Goal: Transaction & Acquisition: Book appointment/travel/reservation

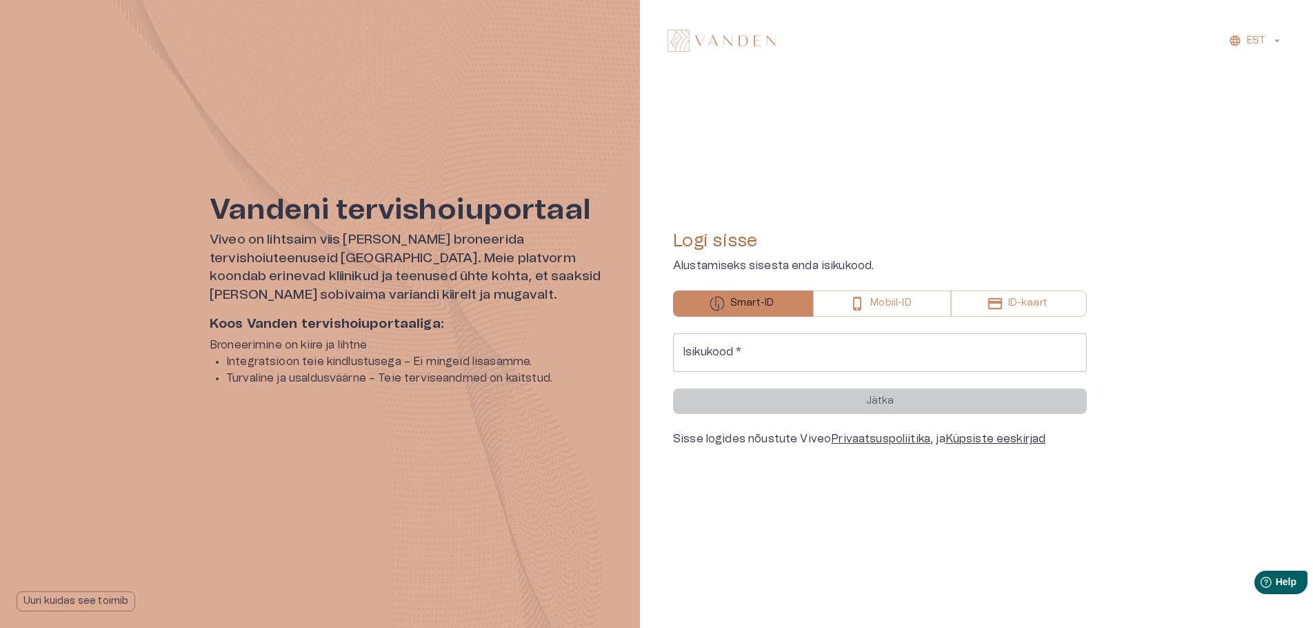
click at [827, 351] on input "Isikukood   *" at bounding box center [880, 352] width 414 height 39
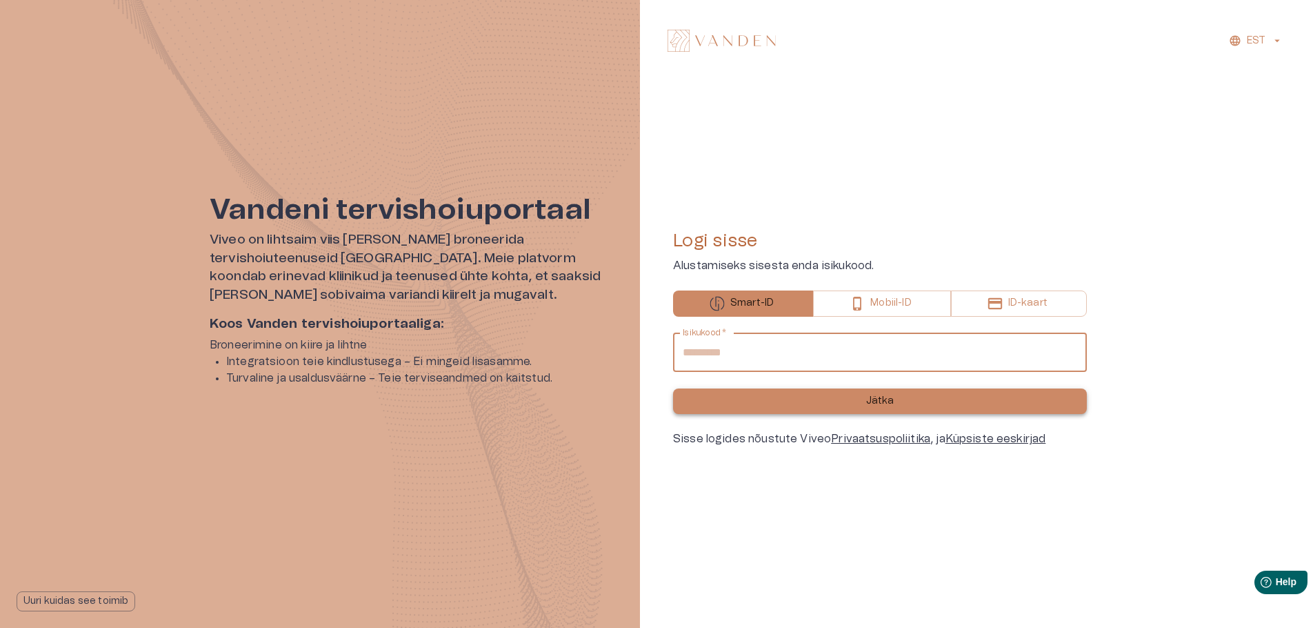
type input "**********"
click at [811, 398] on button "Jätka" at bounding box center [880, 401] width 414 height 26
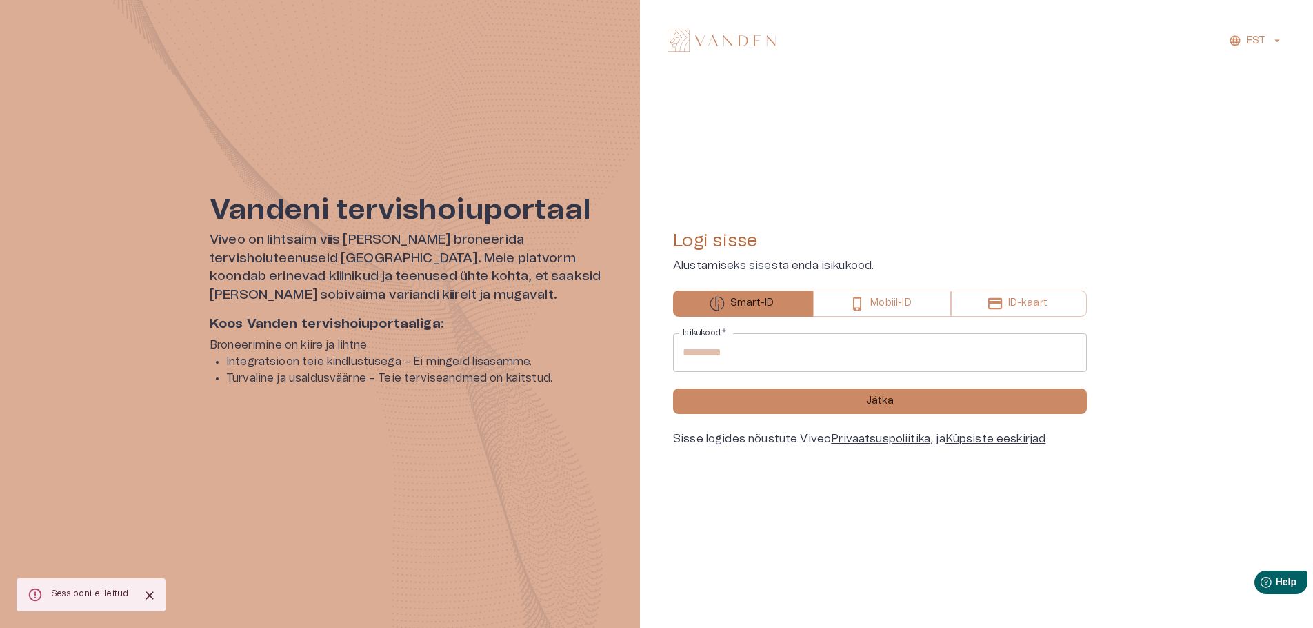
click at [804, 401] on button "Jätka" at bounding box center [880, 401] width 414 height 26
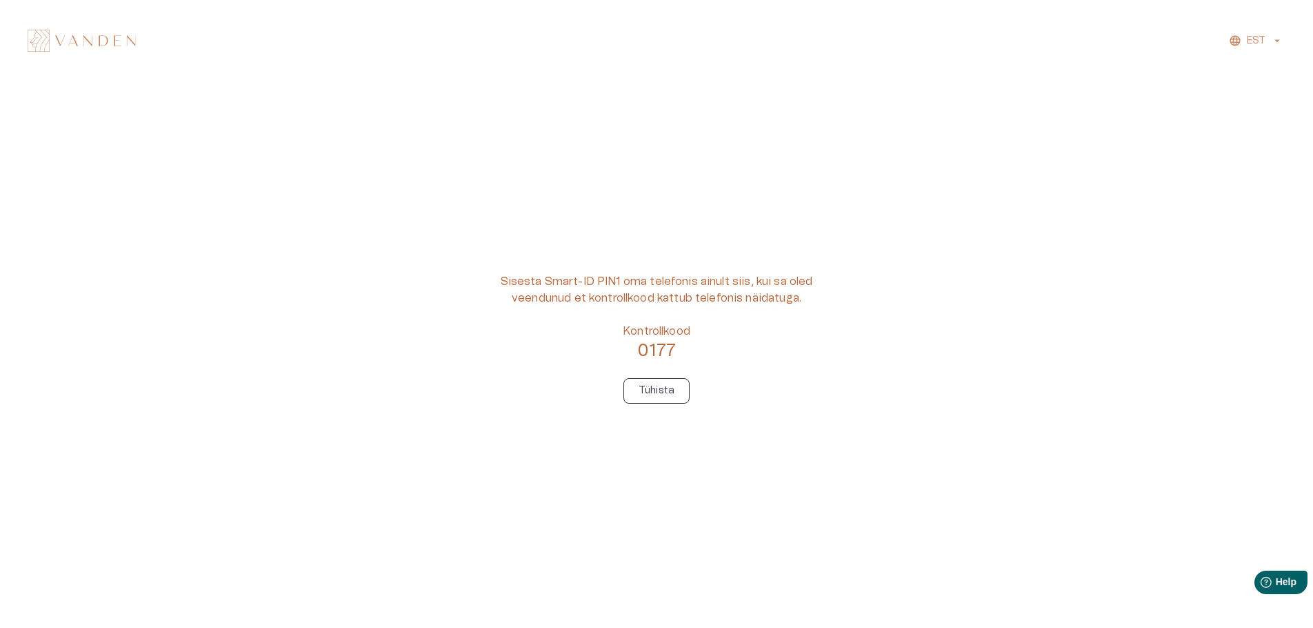
click at [677, 397] on button "Tühista" at bounding box center [656, 391] width 66 height 26
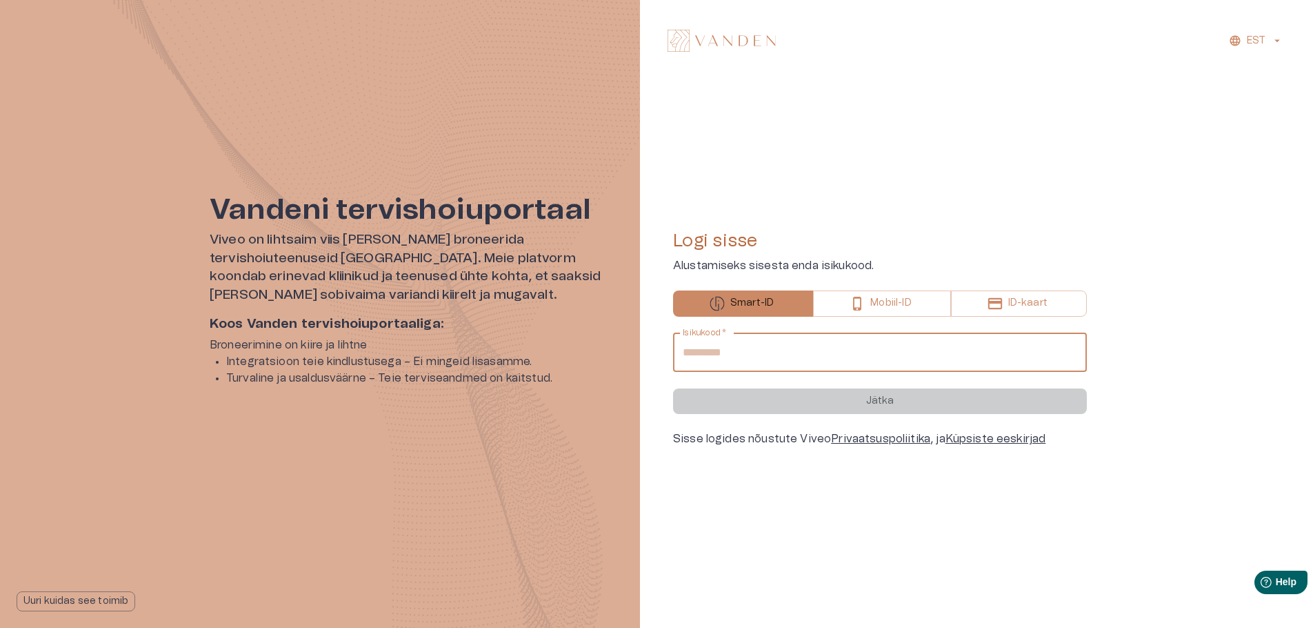
click at [741, 363] on input "Isikukood   *" at bounding box center [880, 352] width 414 height 39
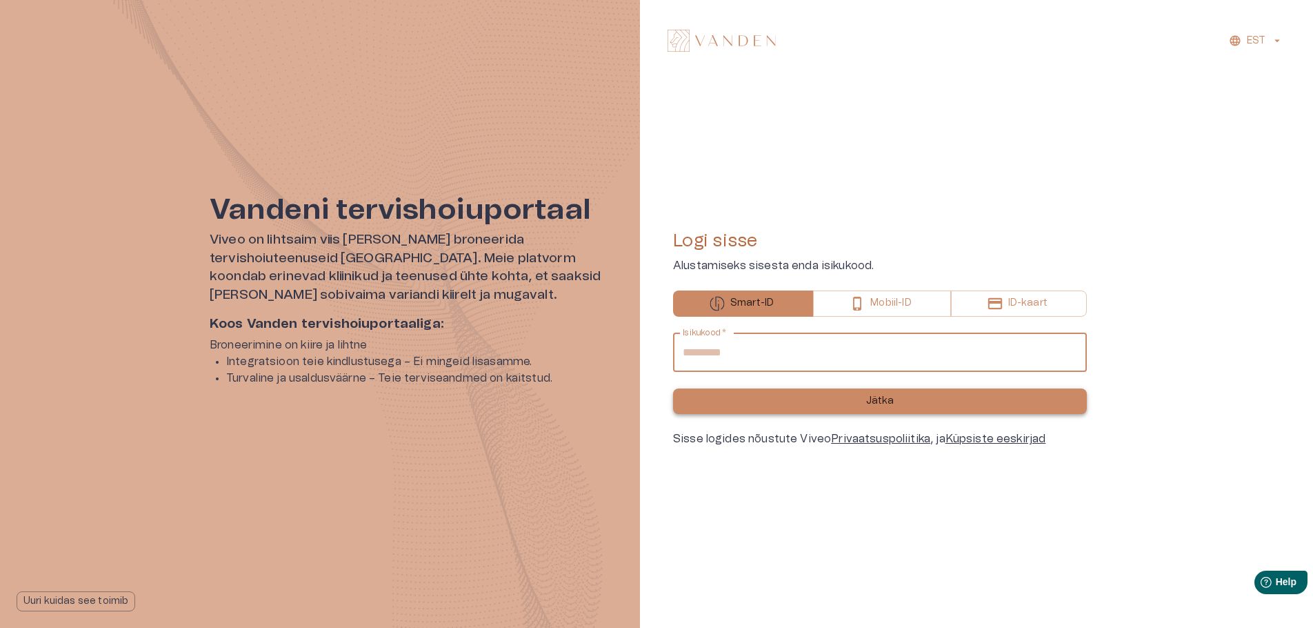
type input "**********"
click at [752, 400] on button "Jätka" at bounding box center [880, 401] width 414 height 26
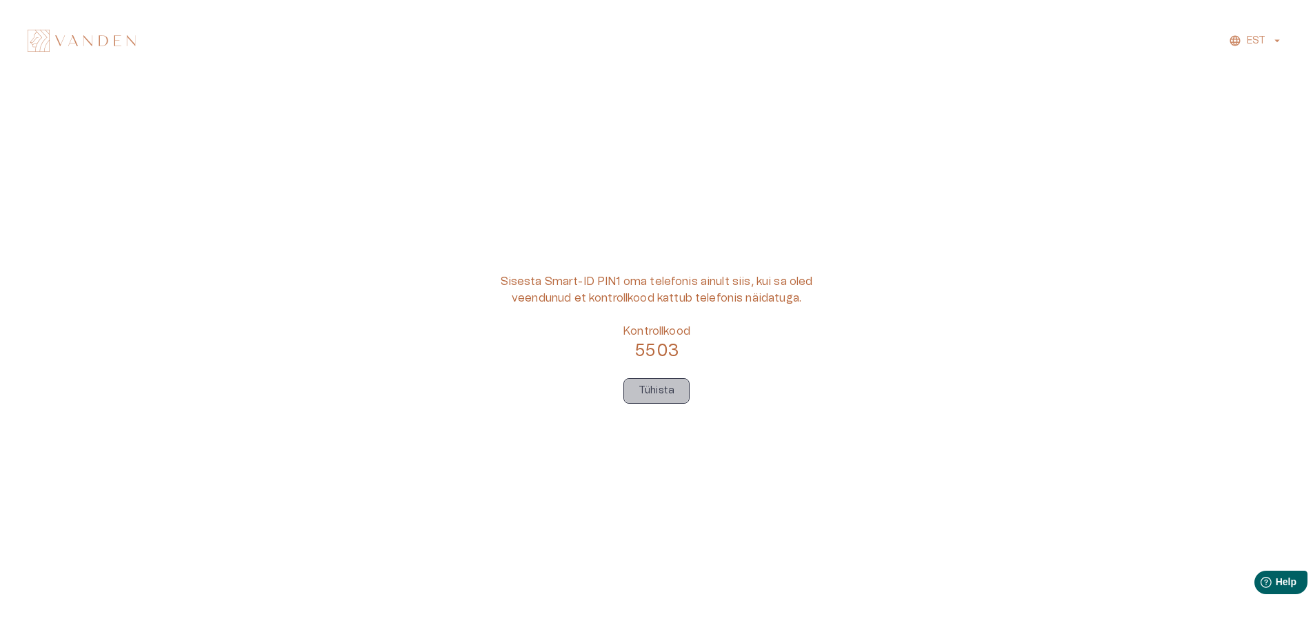
click at [677, 390] on button "Tühista" at bounding box center [656, 391] width 66 height 26
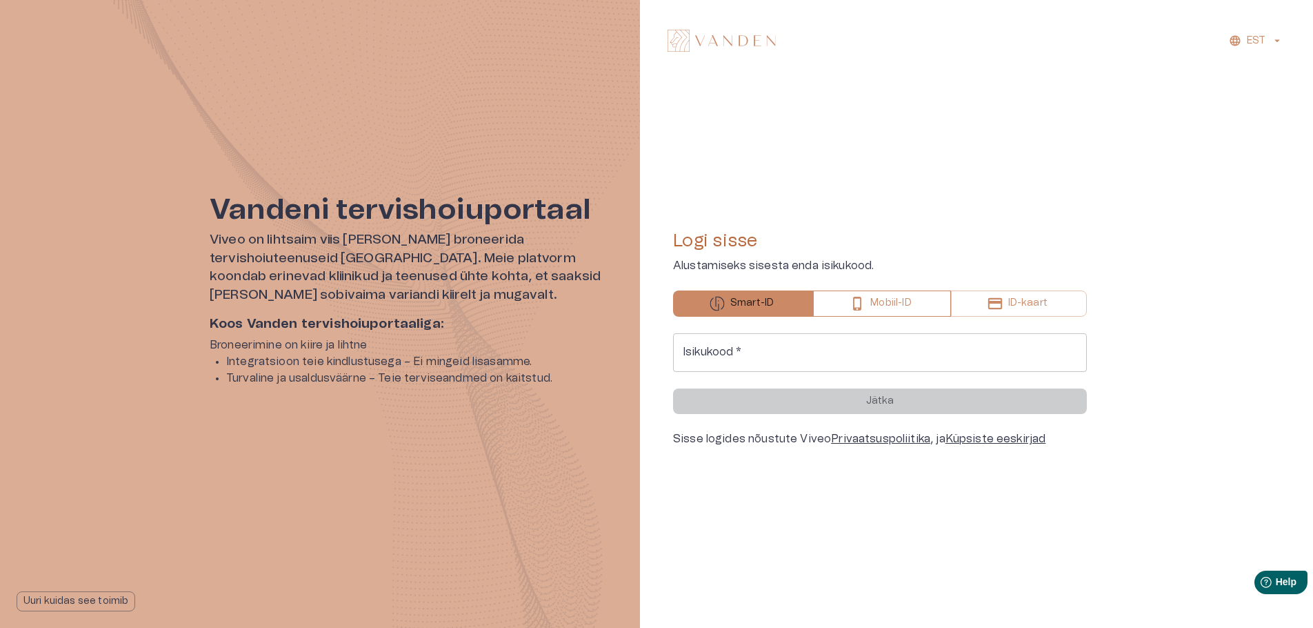
click at [874, 308] on p "Mobiil-ID" at bounding box center [890, 303] width 41 height 14
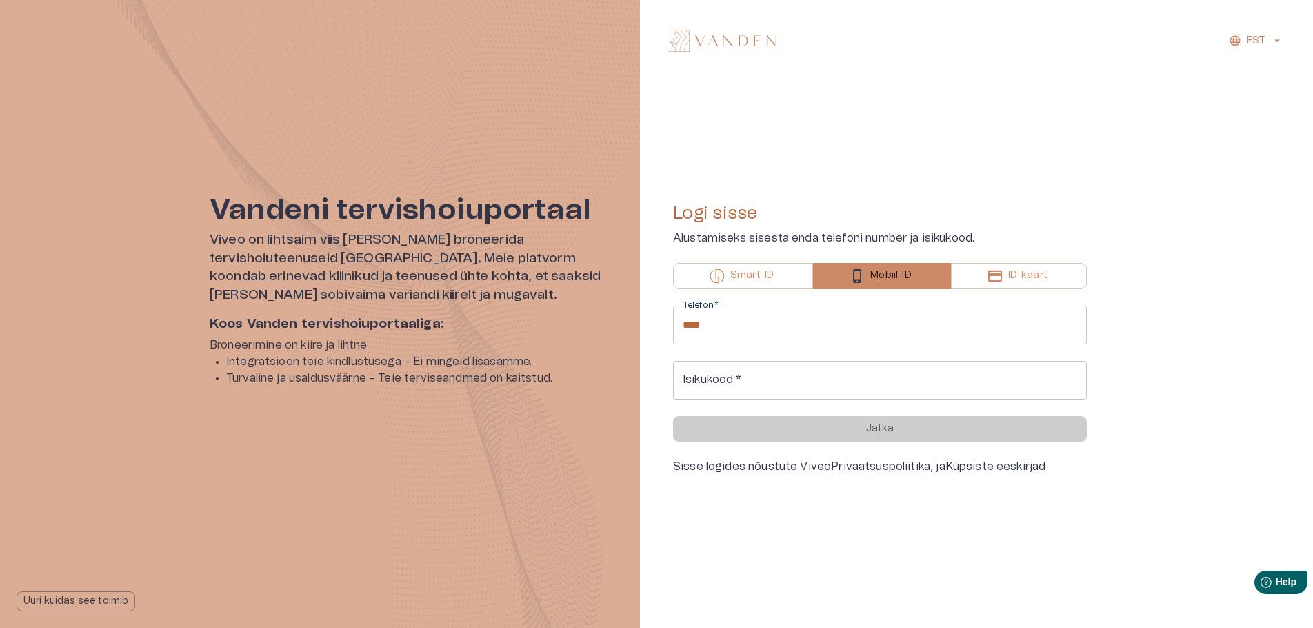
click at [819, 328] on input "****" at bounding box center [880, 325] width 414 height 39
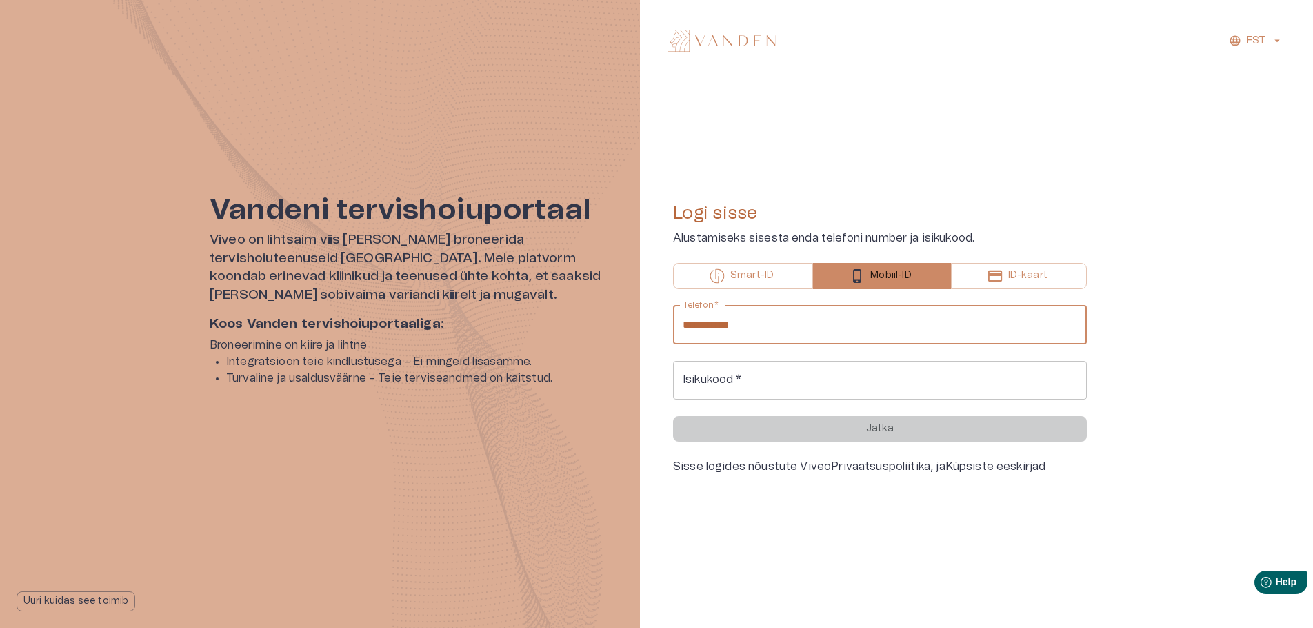
type input "**********"
click at [837, 357] on div "**********" at bounding box center [880, 353] width 414 height 94
click at [835, 367] on input "Isikukood   *" at bounding box center [880, 380] width 414 height 39
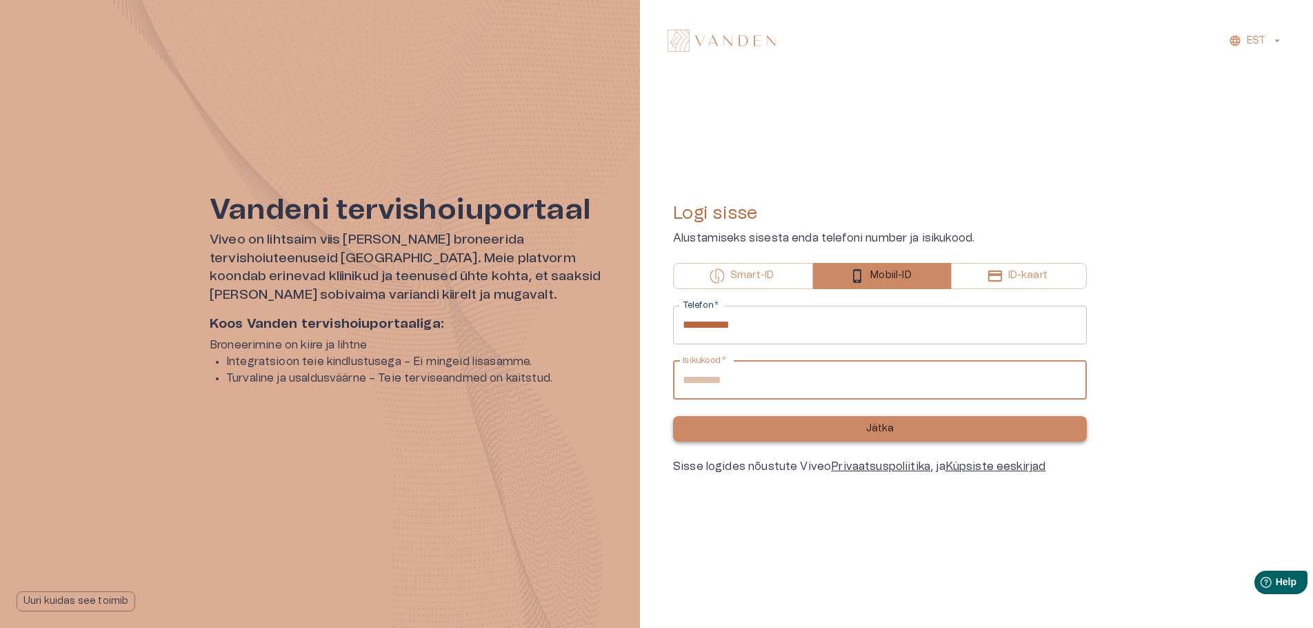
type input "**********"
click at [912, 429] on button "Jätka" at bounding box center [880, 429] width 414 height 26
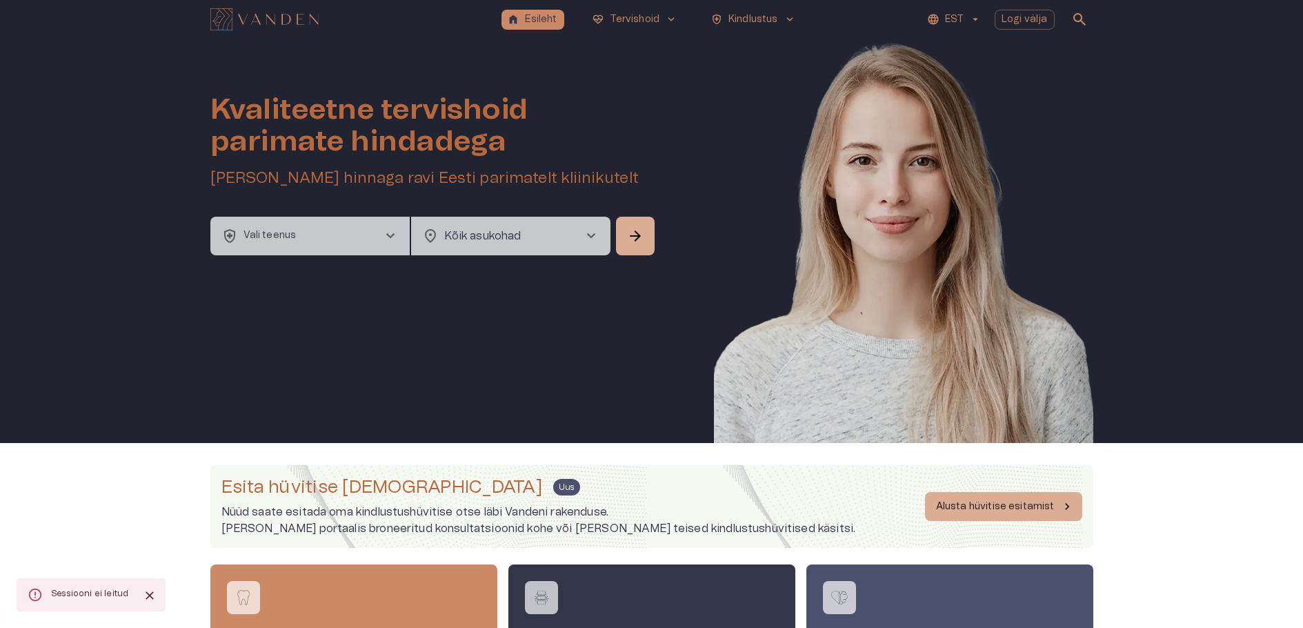
click at [963, 21] on p "EST" at bounding box center [954, 19] width 19 height 14
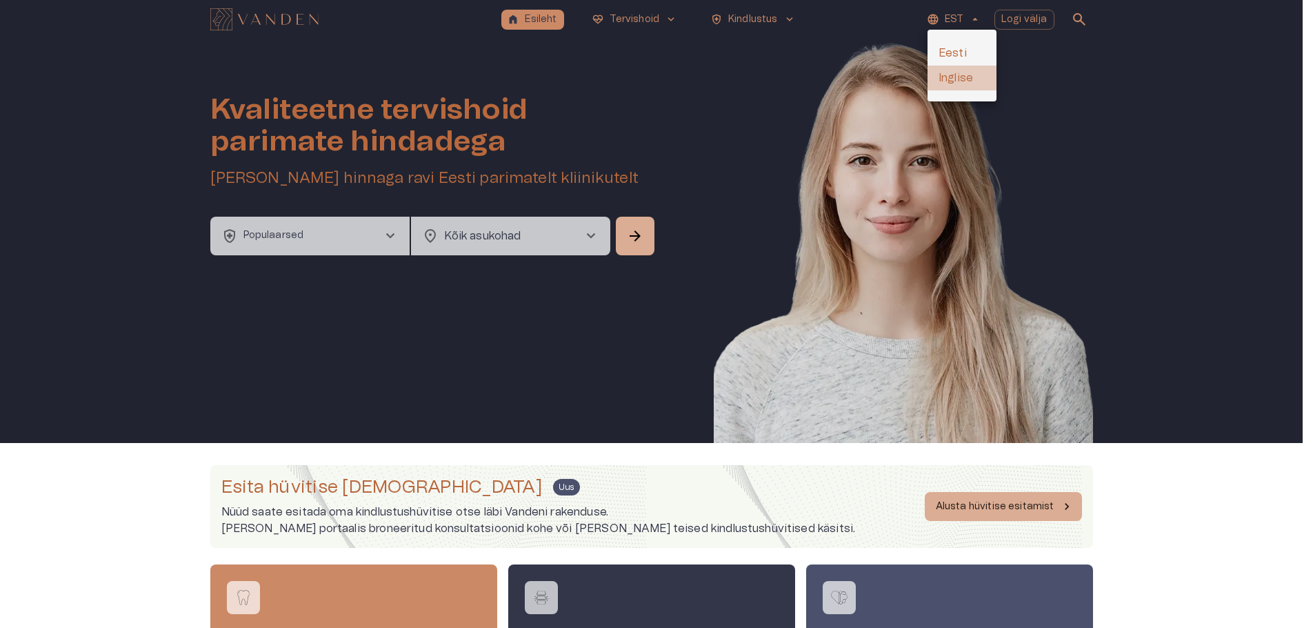
click at [955, 74] on li "Inglise" at bounding box center [962, 78] width 69 height 25
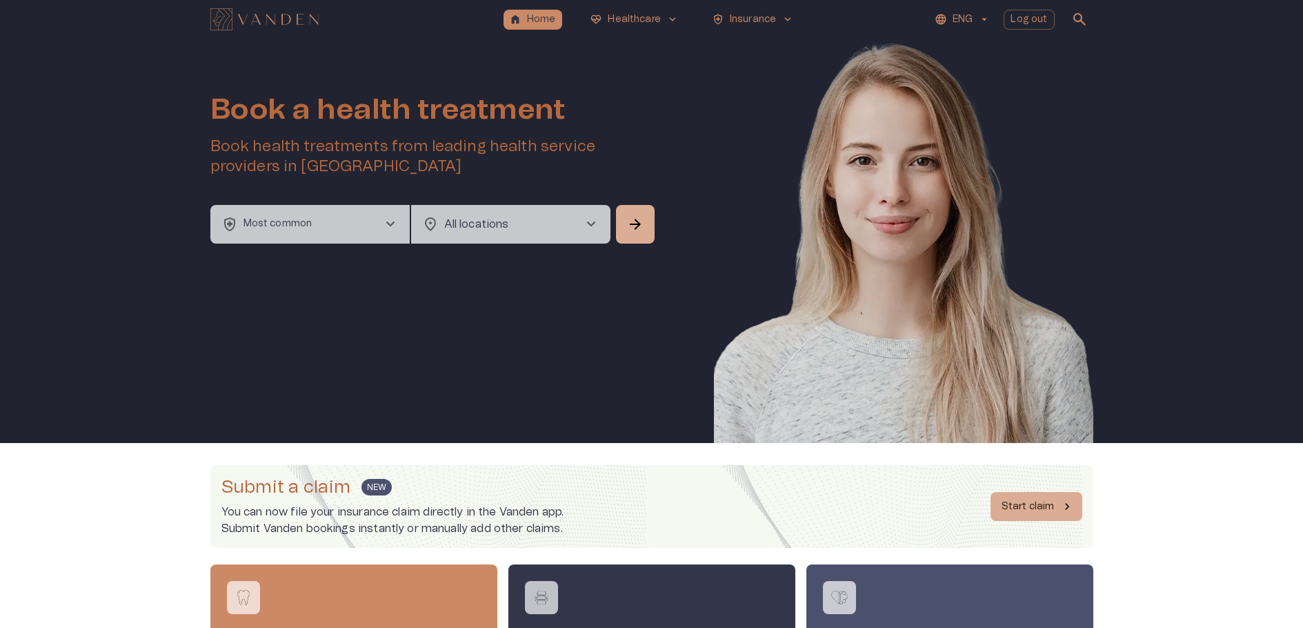
click at [368, 219] on button "health_and_safety Most common chevron_right" at bounding box center [309, 224] width 199 height 39
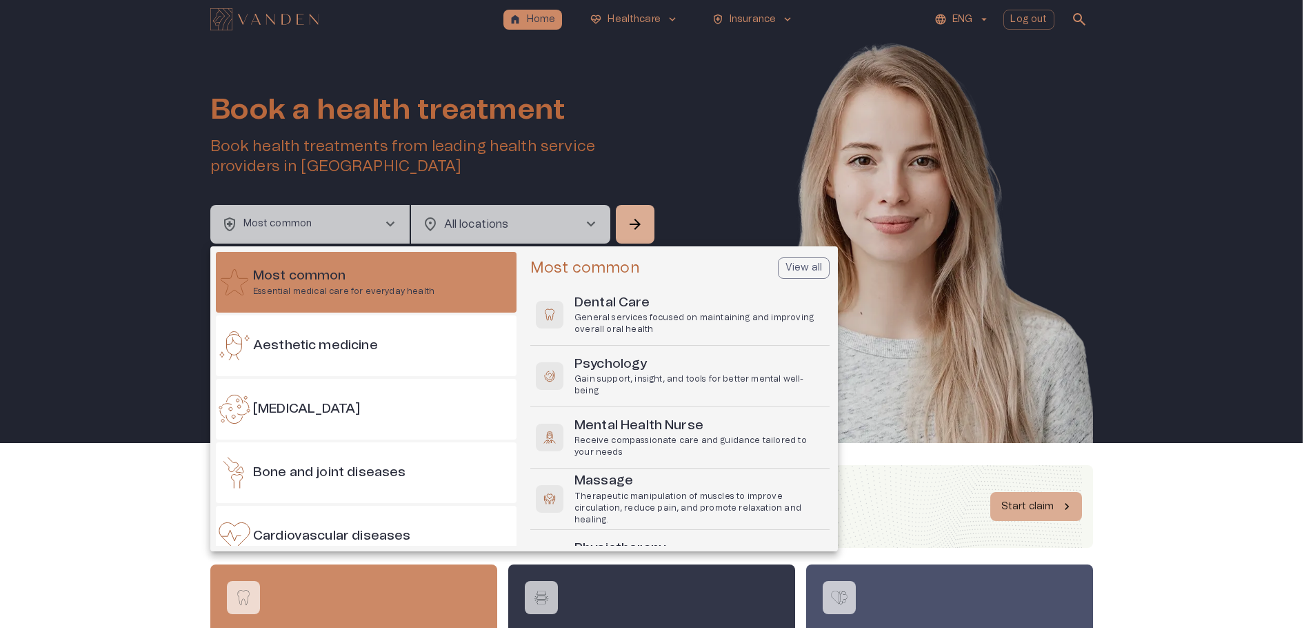
click at [687, 86] on div at bounding box center [656, 314] width 1313 height 628
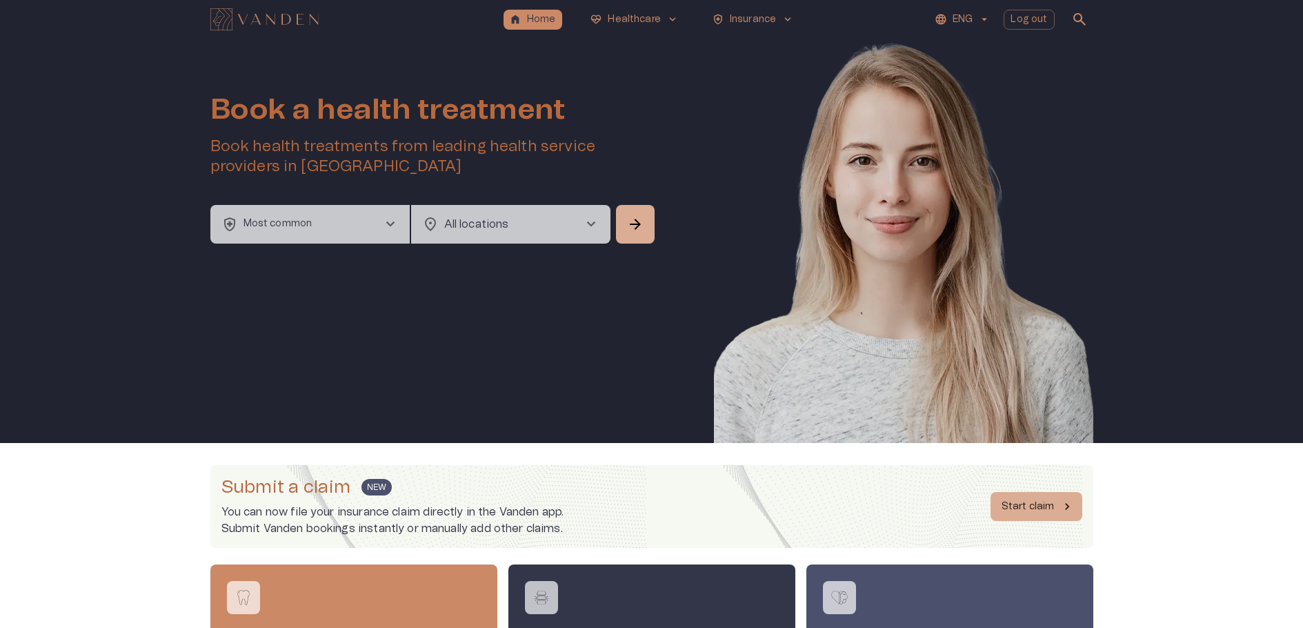
click at [735, 45] on img at bounding box center [903, 262] width 379 height 446
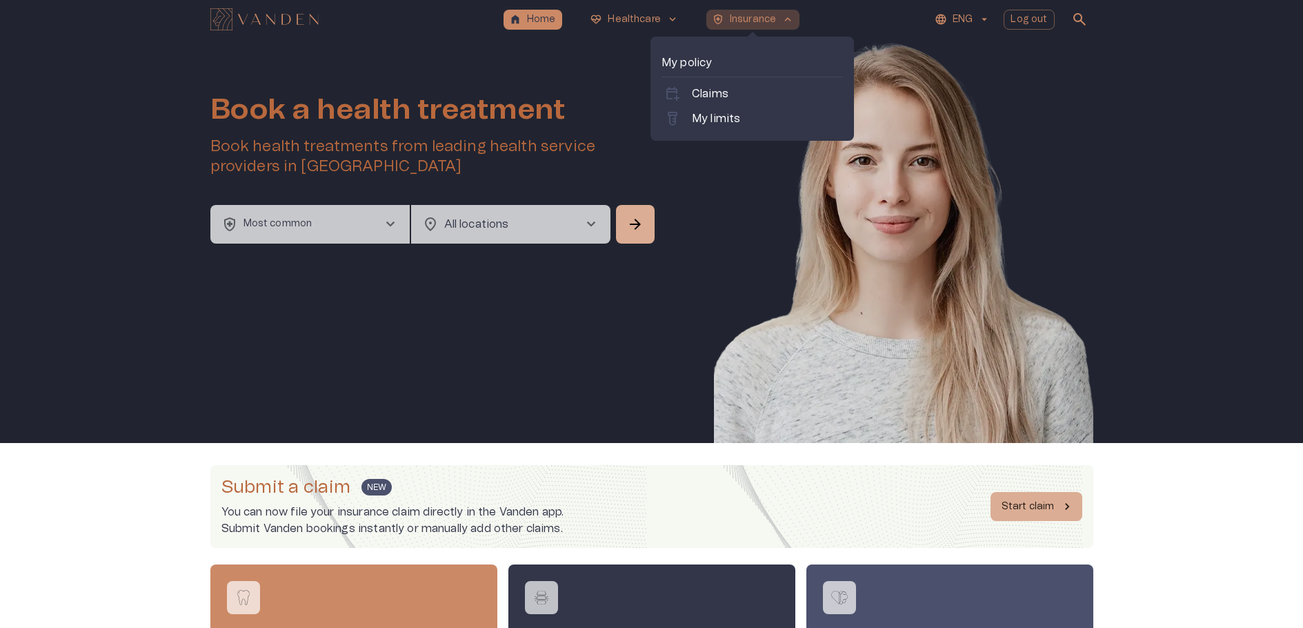
click at [752, 23] on p "Insurance" at bounding box center [753, 19] width 46 height 14
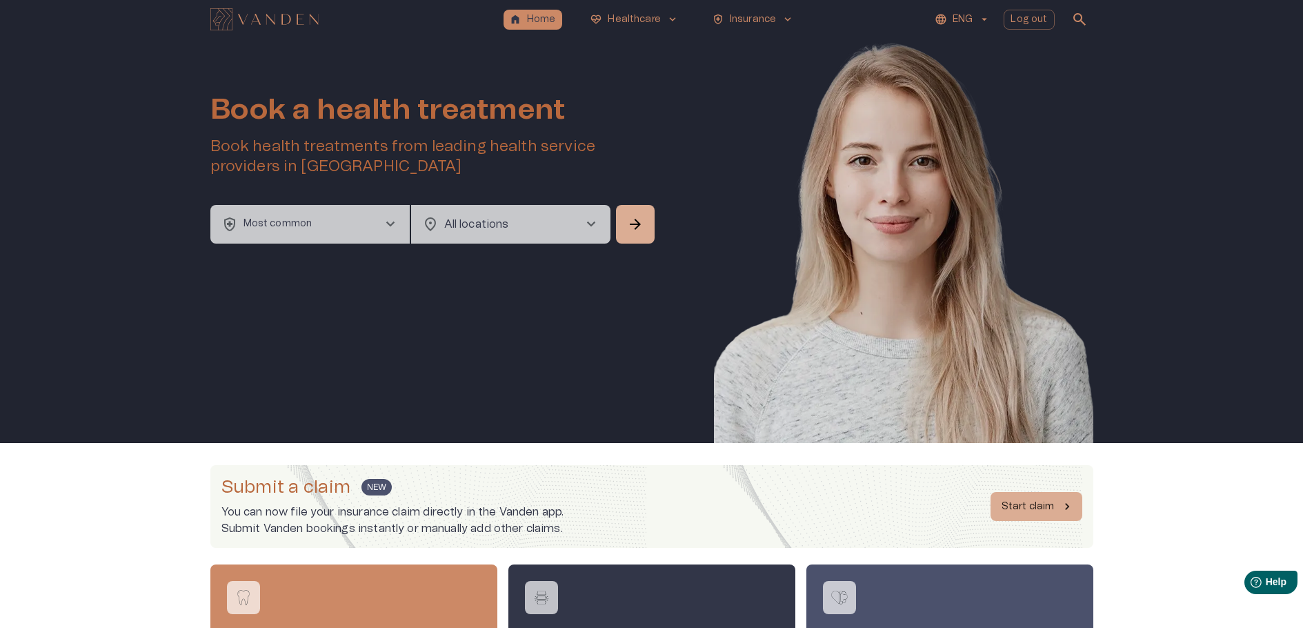
click at [377, 206] on button "health_and_safety Most common chevron_right" at bounding box center [309, 224] width 199 height 39
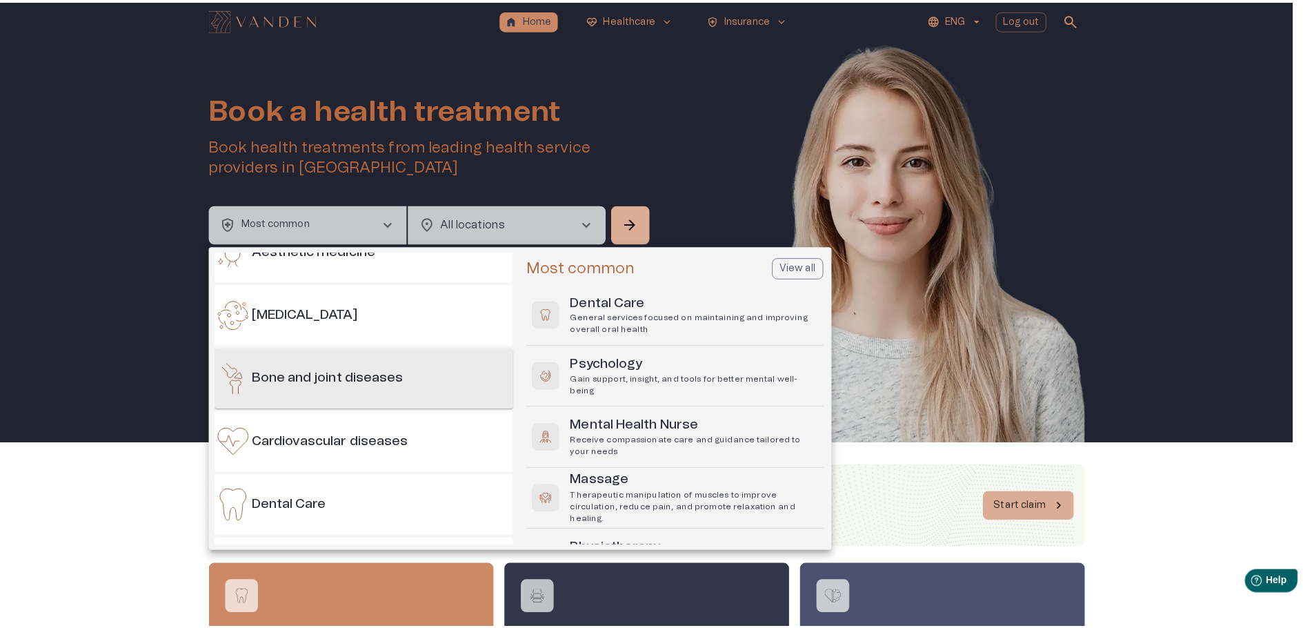
scroll to position [106, 0]
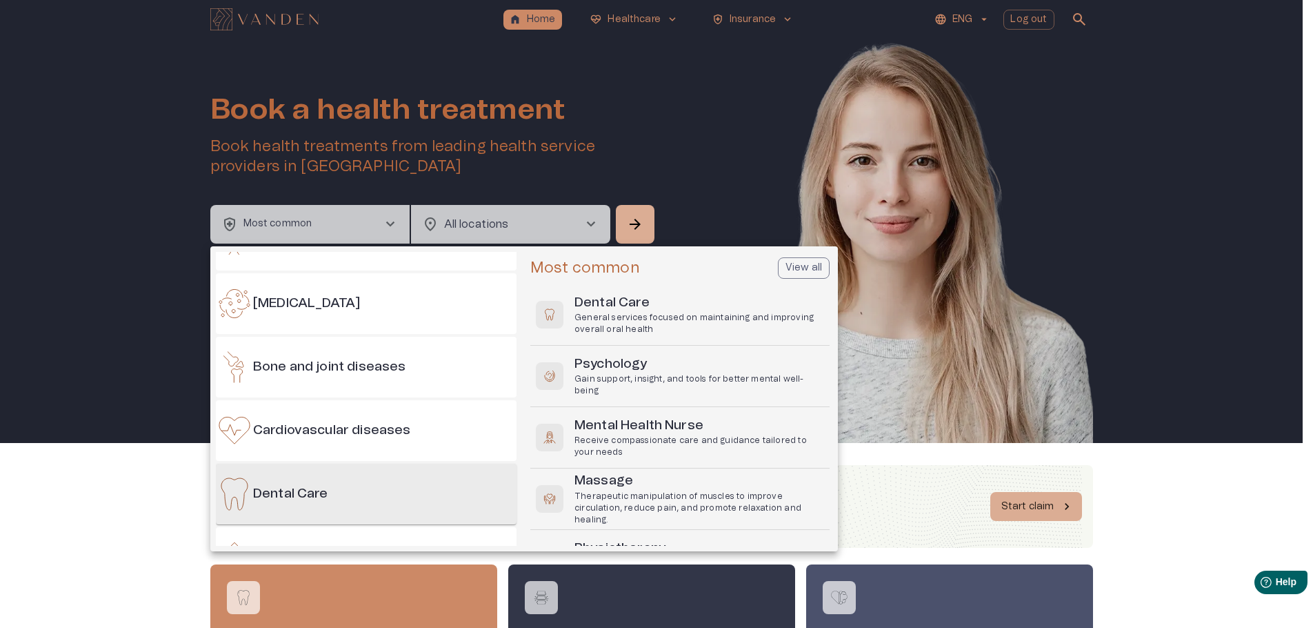
click at [362, 499] on div "Dental Care" at bounding box center [366, 493] width 301 height 61
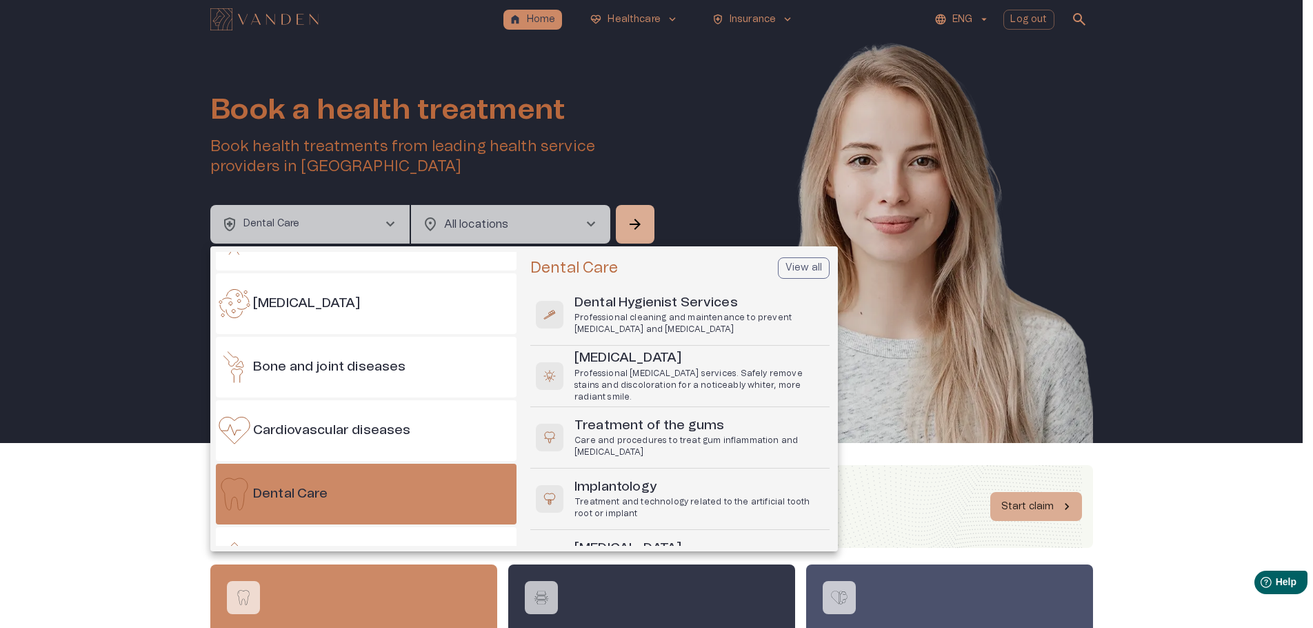
click at [778, 270] on button "View all" at bounding box center [804, 267] width 52 height 21
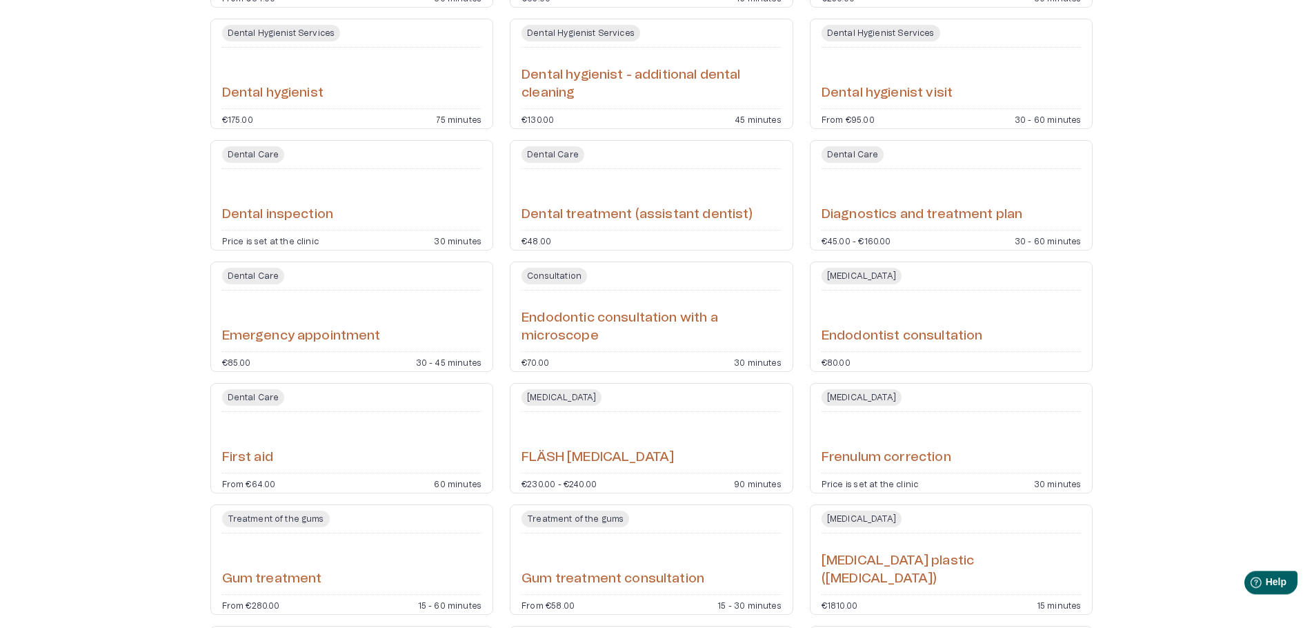
scroll to position [1611, 0]
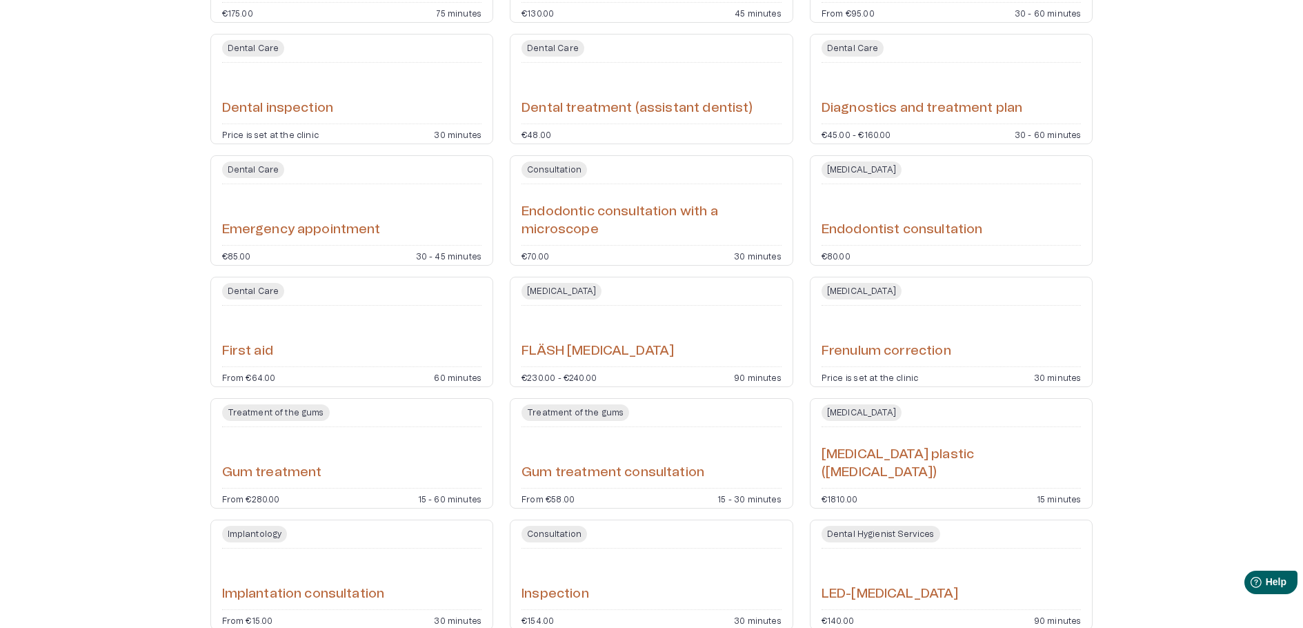
click at [687, 85] on div "Dental treatment (assistant dentist)" at bounding box center [651, 93] width 260 height 50
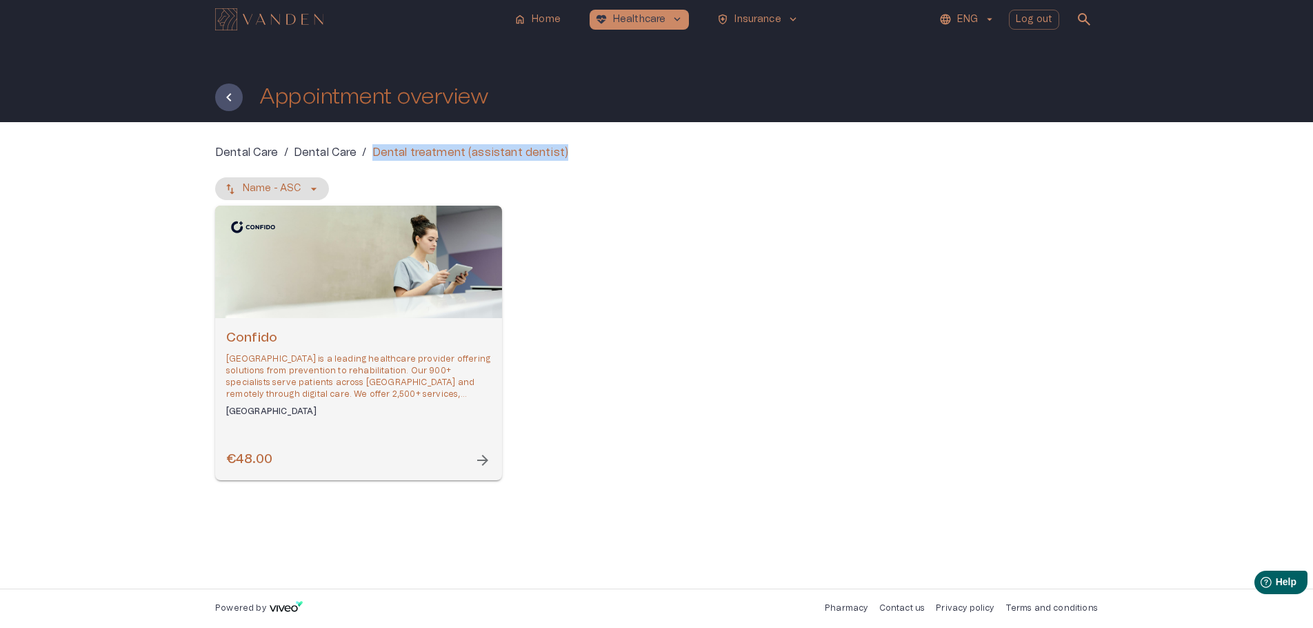
drag, startPoint x: 588, startPoint y: 152, endPoint x: 368, endPoint y: 156, distance: 220.7
click at [368, 156] on div "Dental Care / Dental Care / Dental treatment (assistant dentist)" at bounding box center [656, 152] width 883 height 17
copy div "Dental treatment (assistant dentist)"
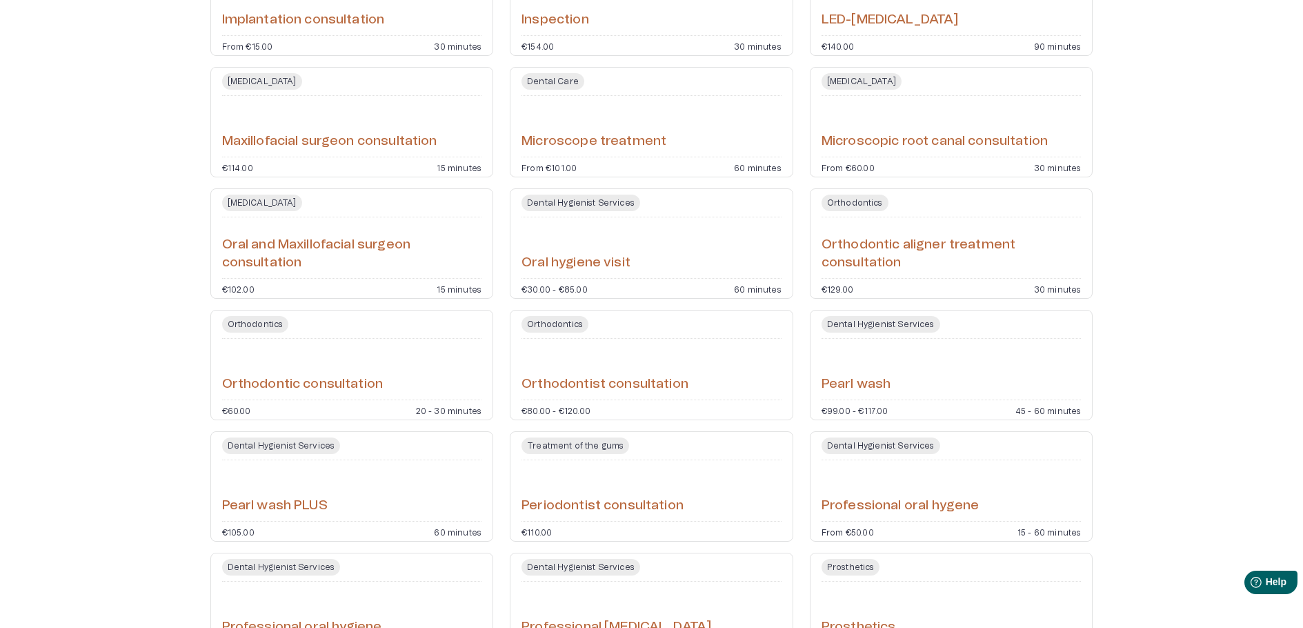
scroll to position [2328, 0]
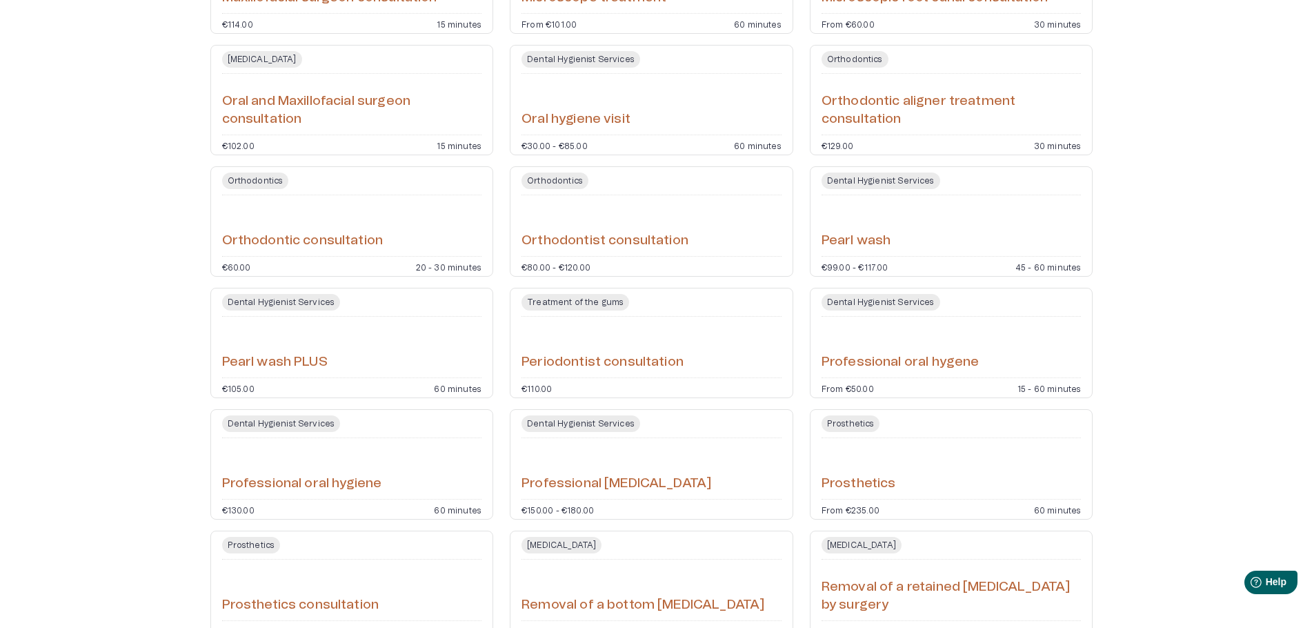
click at [848, 471] on div "Prosthetics" at bounding box center [951, 468] width 260 height 50
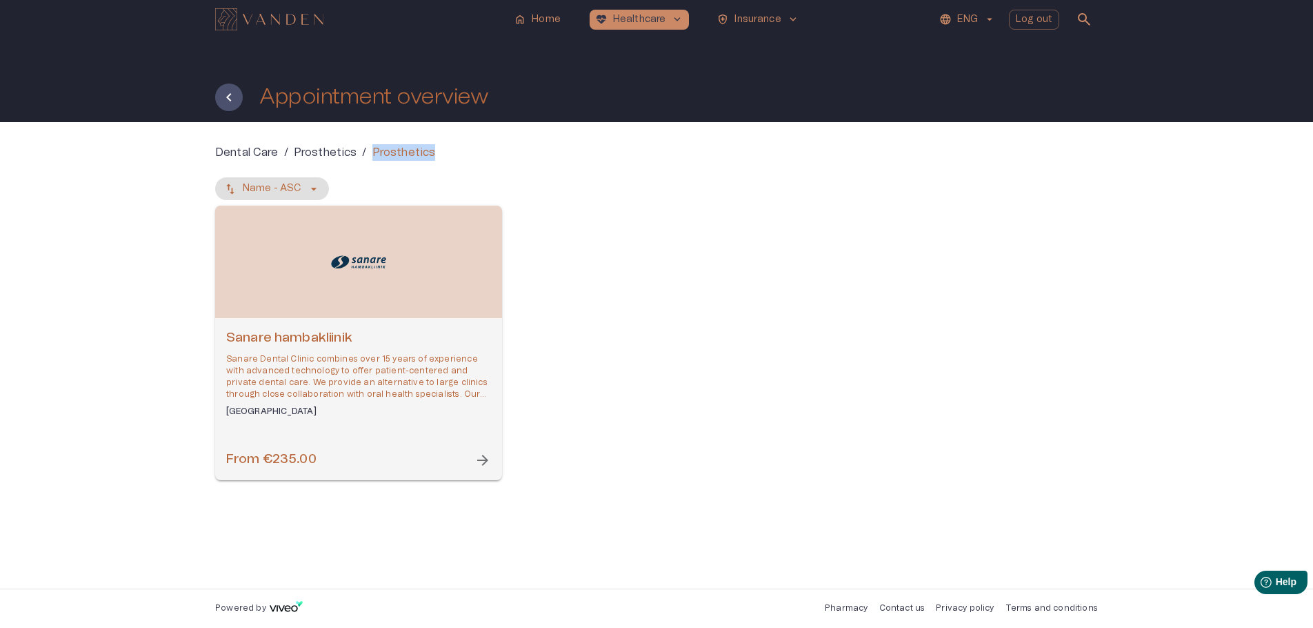
drag, startPoint x: 446, startPoint y: 150, endPoint x: 370, endPoint y: 152, distance: 75.9
click at [370, 152] on div "Dental Care / Prosthetics / Prosthetics" at bounding box center [656, 152] width 883 height 17
copy p "Prosthetics"
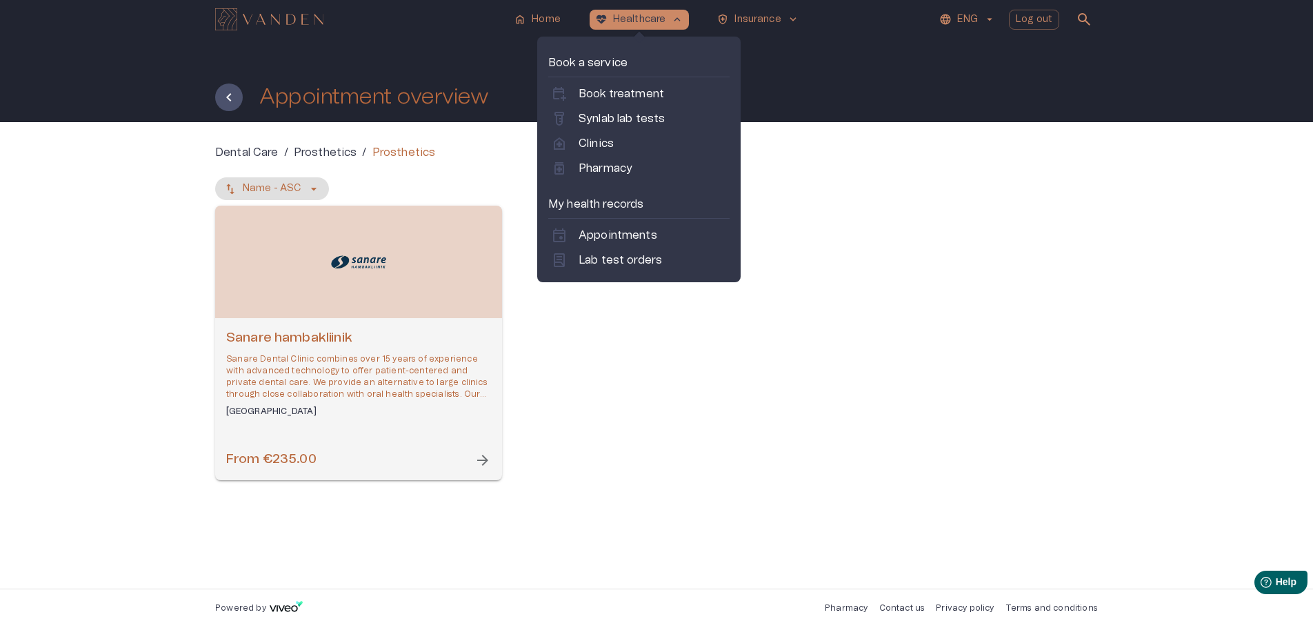
click at [644, 194] on div "Book a service calendar_add_on Book treatment labs Synlab lab tests home_health…" at bounding box center [638, 162] width 181 height 217
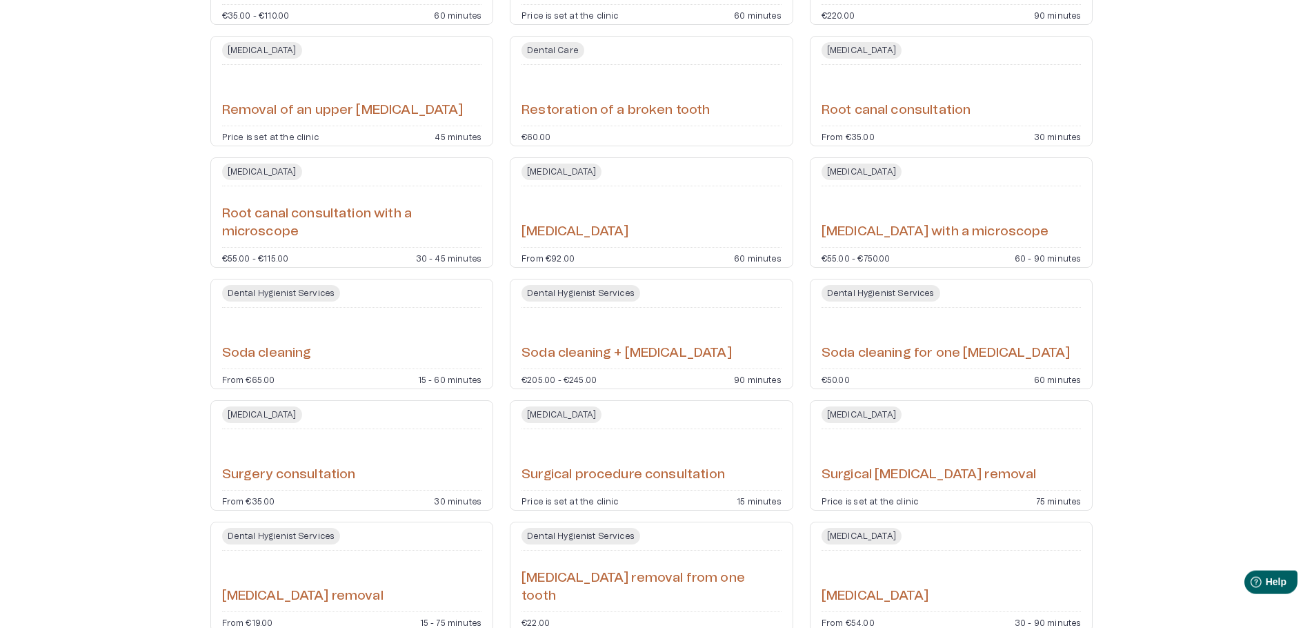
scroll to position [2935, 0]
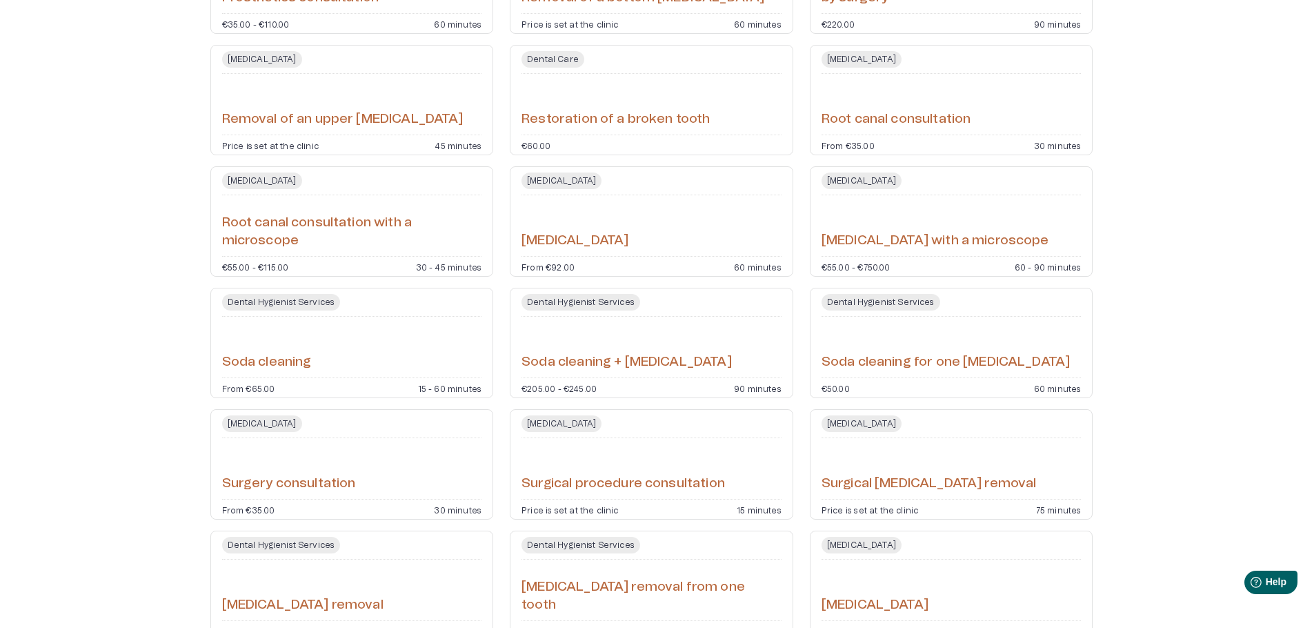
click at [634, 126] on h6 "Restoration of a broken tooth" at bounding box center [615, 119] width 188 height 19
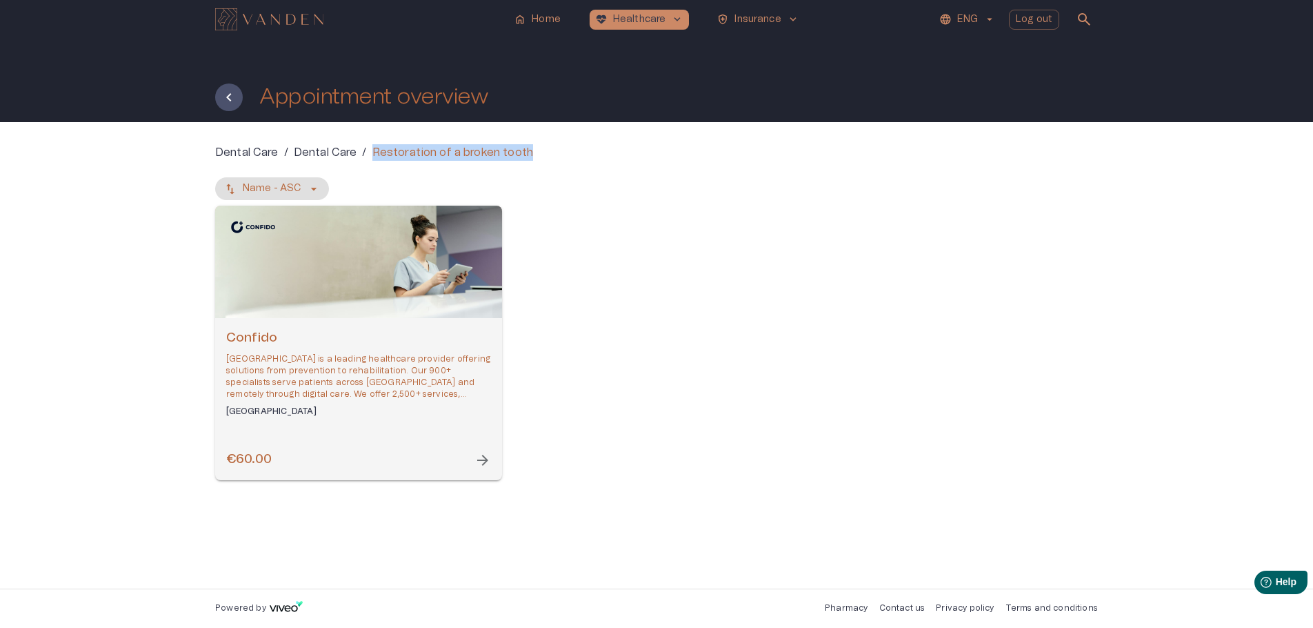
drag, startPoint x: 501, startPoint y: 152, endPoint x: 371, endPoint y: 152, distance: 130.3
click at [371, 152] on div "Dental Care / Dental Care / Restoration of a broken tooth" at bounding box center [656, 152] width 883 height 17
copy p "Restoration of a broken tooth"
click at [466, 332] on h6 "Confido" at bounding box center [358, 338] width 265 height 19
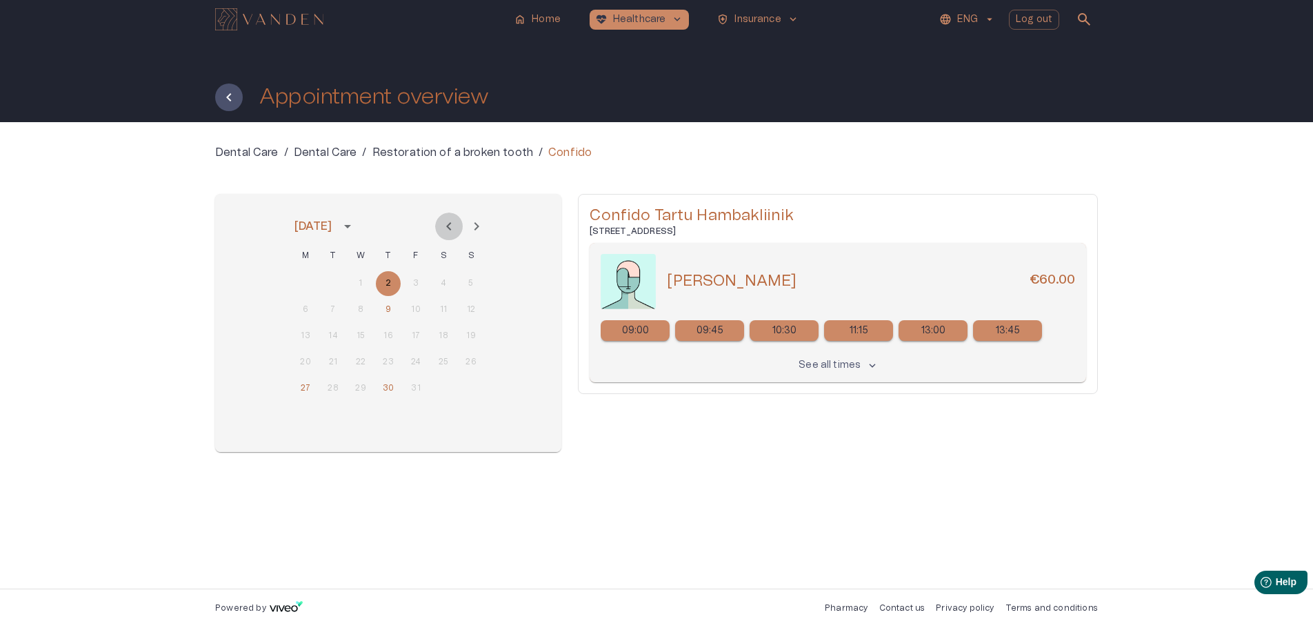
click at [448, 232] on icon "Previous month" at bounding box center [449, 226] width 17 height 17
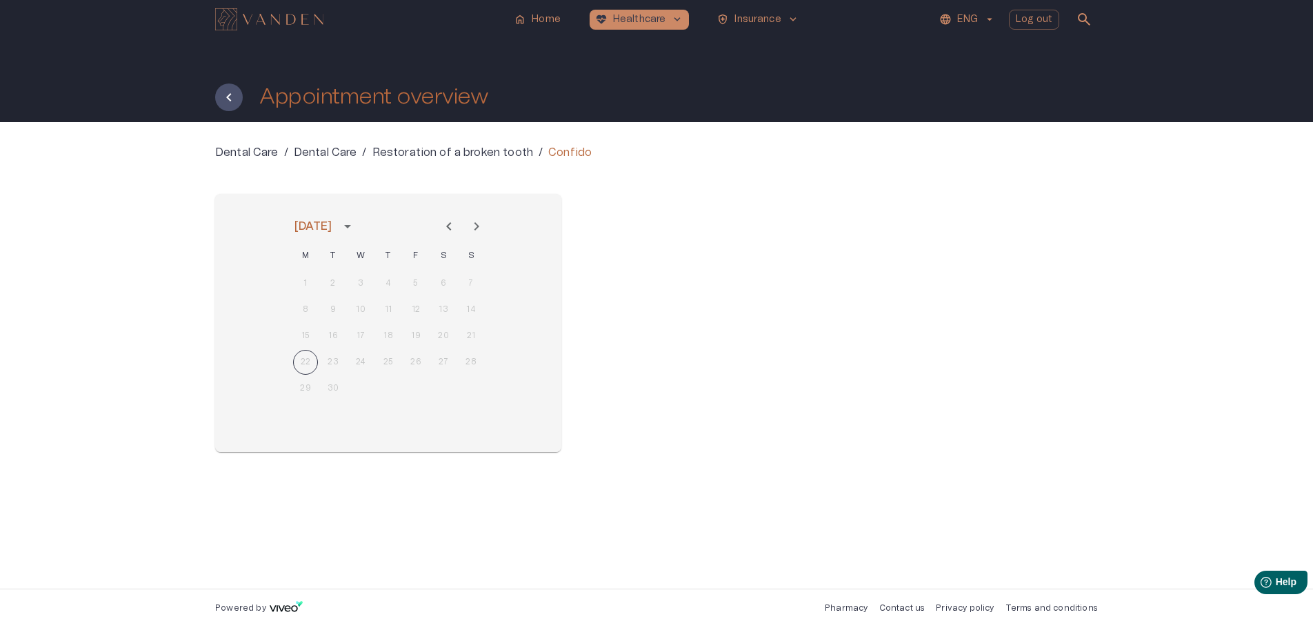
click at [476, 228] on icon "Next month" at bounding box center [476, 226] width 17 height 17
click at [391, 283] on button "2" at bounding box center [388, 283] width 25 height 25
click at [497, 396] on div "27 28 29 30 31" at bounding box center [388, 388] width 221 height 25
click at [386, 314] on button "9" at bounding box center [388, 309] width 25 height 25
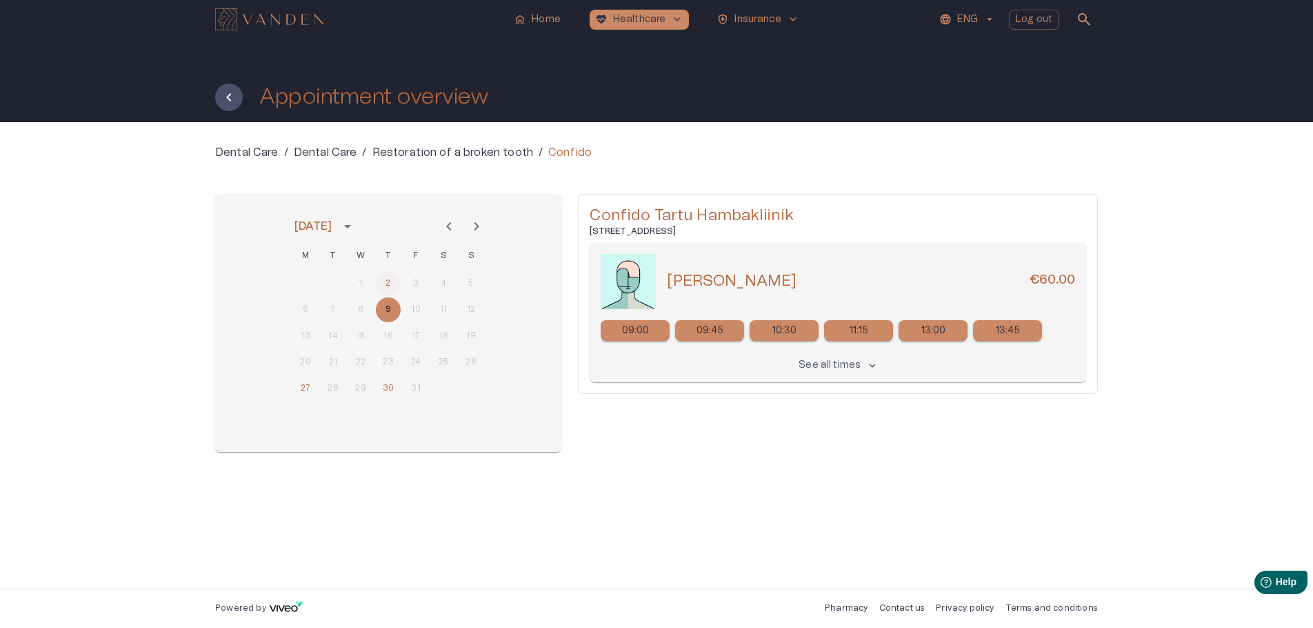
click at [384, 286] on button "2" at bounding box center [388, 283] width 25 height 25
drag, startPoint x: 848, startPoint y: 286, endPoint x: 665, endPoint y: 285, distance: 183.4
click at [665, 285] on div "Maksim Ševtšenko €60.00" at bounding box center [838, 281] width 474 height 55
copy h5 "Maksim Ševtšenko"
click at [390, 382] on button "30" at bounding box center [388, 388] width 25 height 25
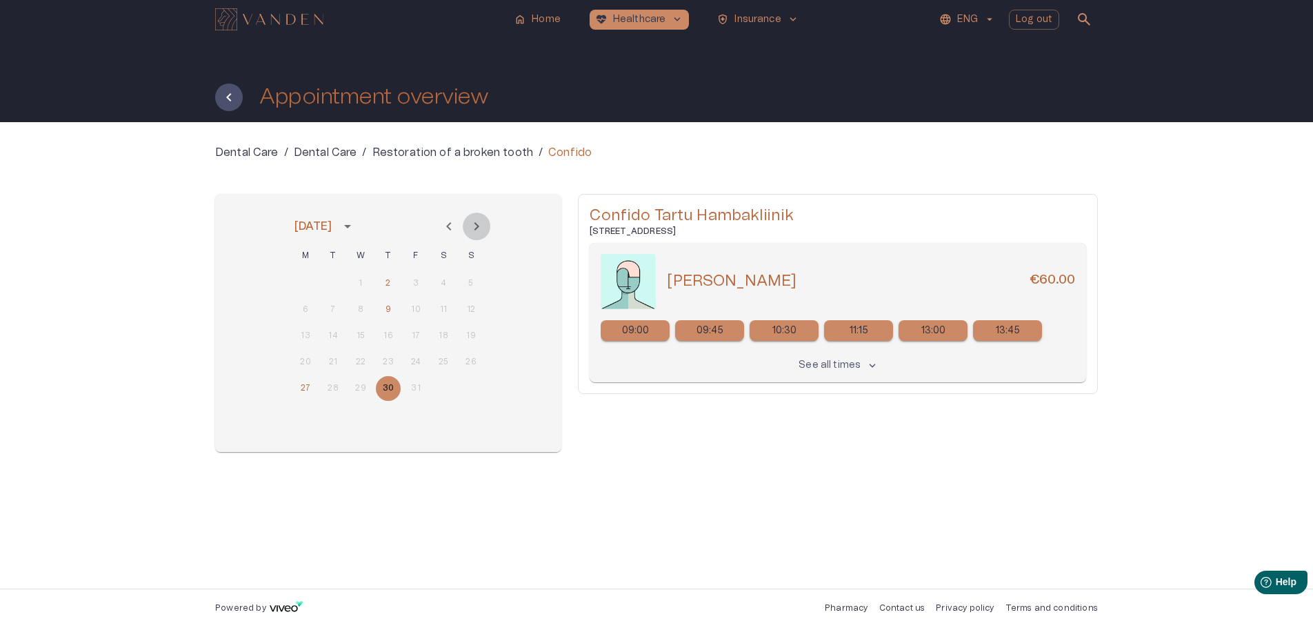
click at [482, 226] on icon "Next month" at bounding box center [476, 226] width 17 height 17
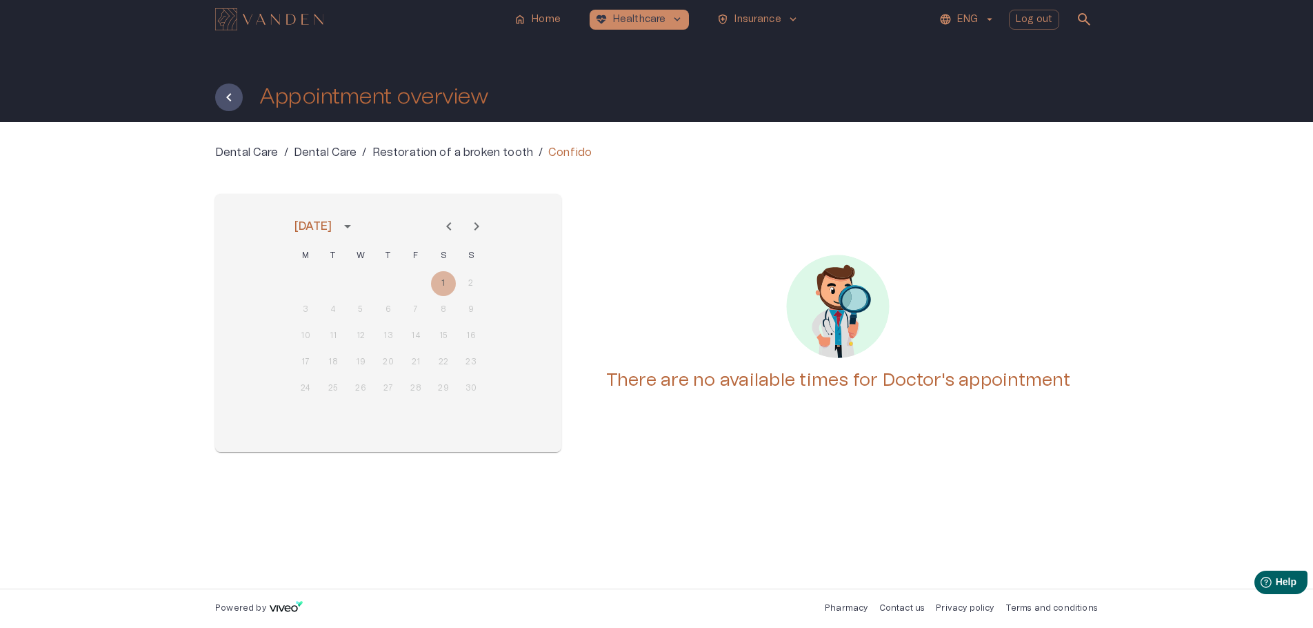
click at [446, 286] on div "1 2" at bounding box center [388, 283] width 221 height 25
click at [450, 228] on icon "Previous month" at bounding box center [448, 226] width 5 height 8
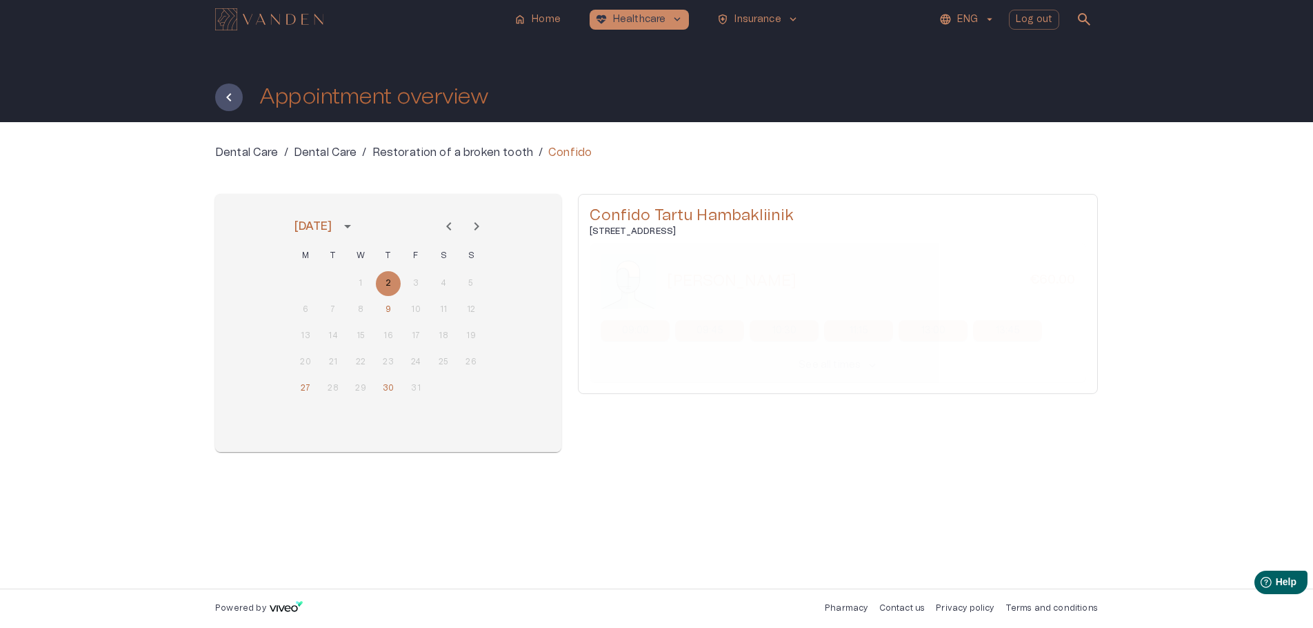
click at [417, 427] on div "1 2 3 4 5 6 7 8 9 10 11 12 13 14 15 16 17 18 19 20 21 22 23 24 25 26 27 28 29 3…" at bounding box center [388, 353] width 221 height 166
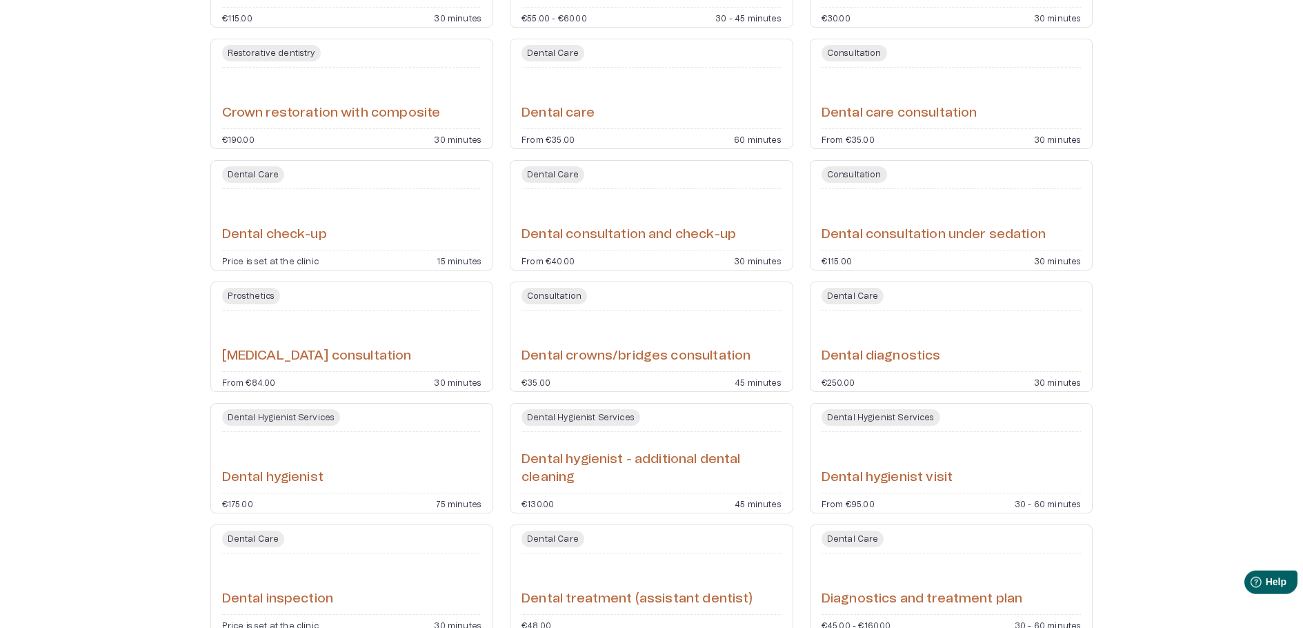
scroll to position [1112, 0]
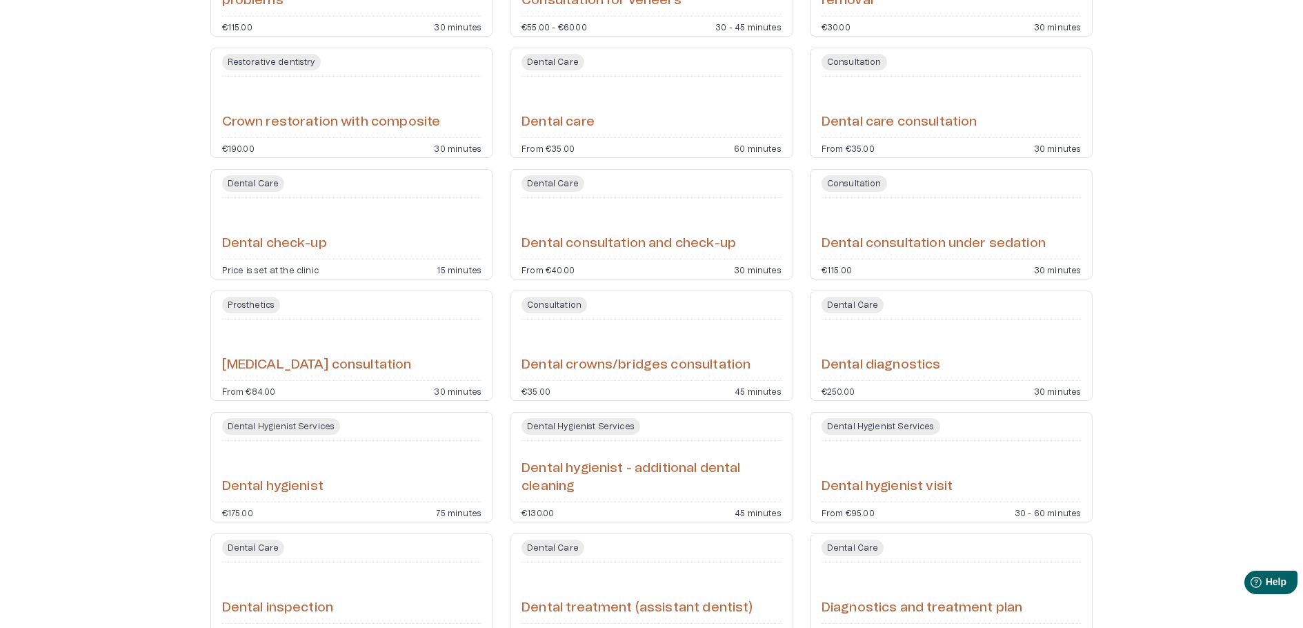
click at [448, 242] on div "Dental check-up" at bounding box center [352, 228] width 260 height 50
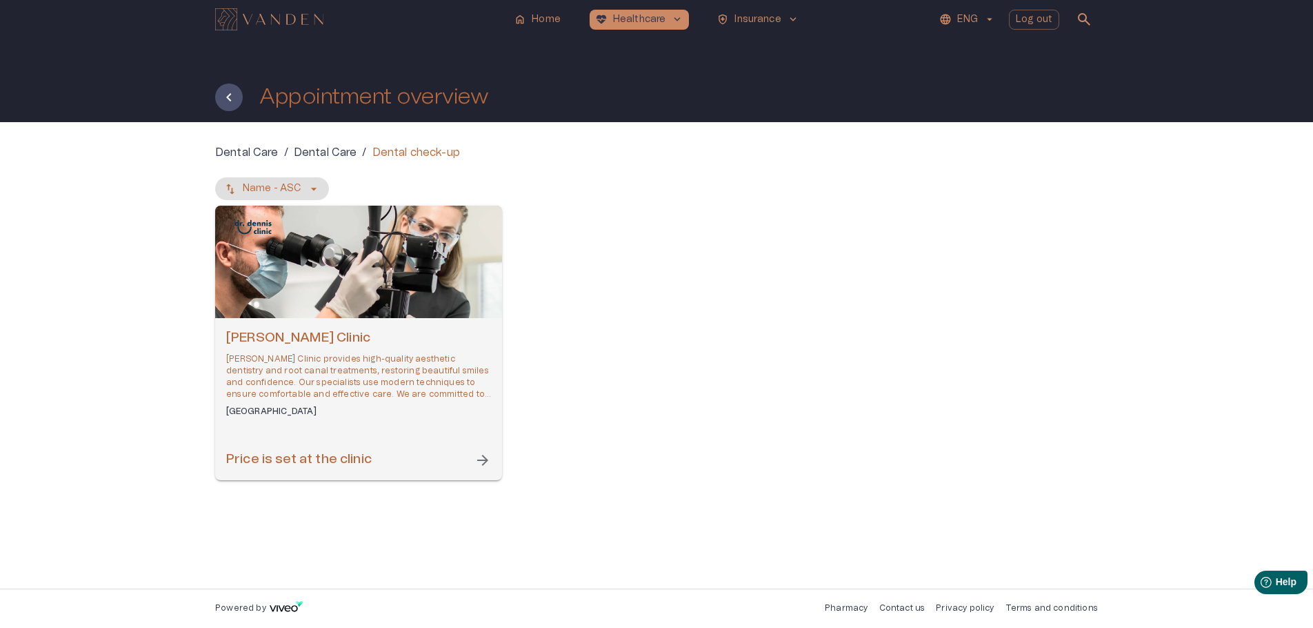
click at [416, 348] on div "Dr. Dennis Clinic Dr. Dennis Clinic provides high-quality aesthetic dentistry a…" at bounding box center [358, 373] width 265 height 88
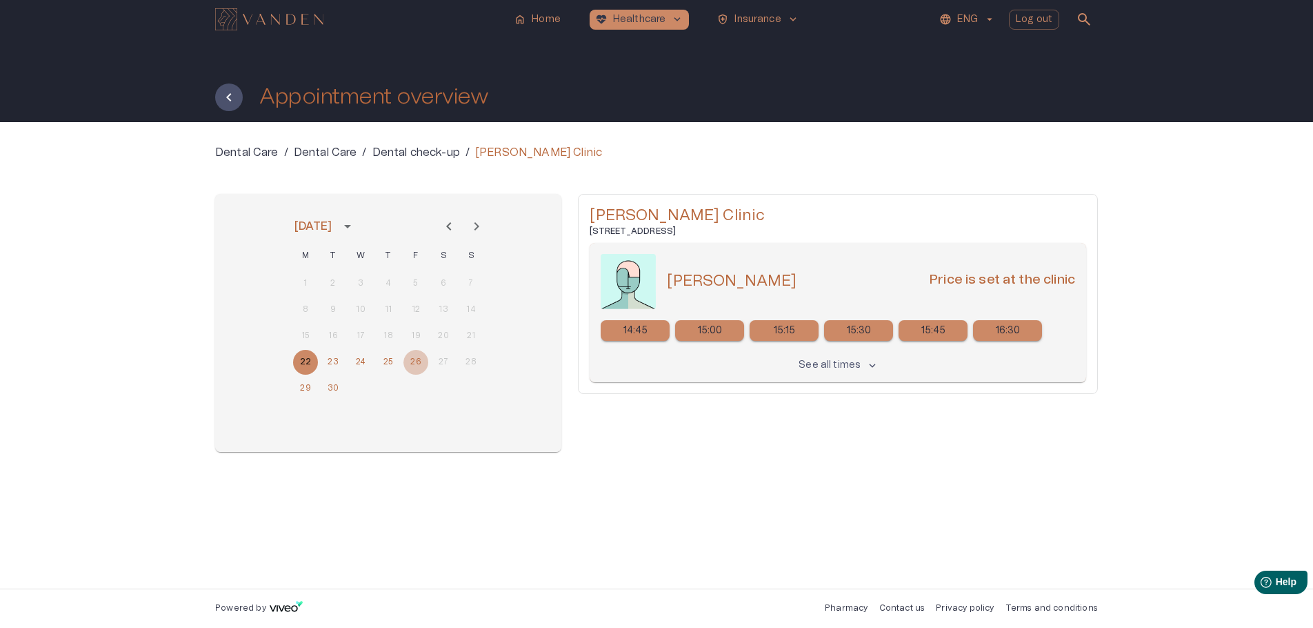
click at [414, 366] on button "26" at bounding box center [415, 362] width 25 height 25
click at [347, 388] on div "29 30" at bounding box center [388, 388] width 221 height 25
click at [337, 386] on button "30" at bounding box center [333, 388] width 25 height 25
click at [310, 388] on button "29" at bounding box center [305, 388] width 25 height 25
click at [326, 391] on button "30" at bounding box center [333, 388] width 25 height 25
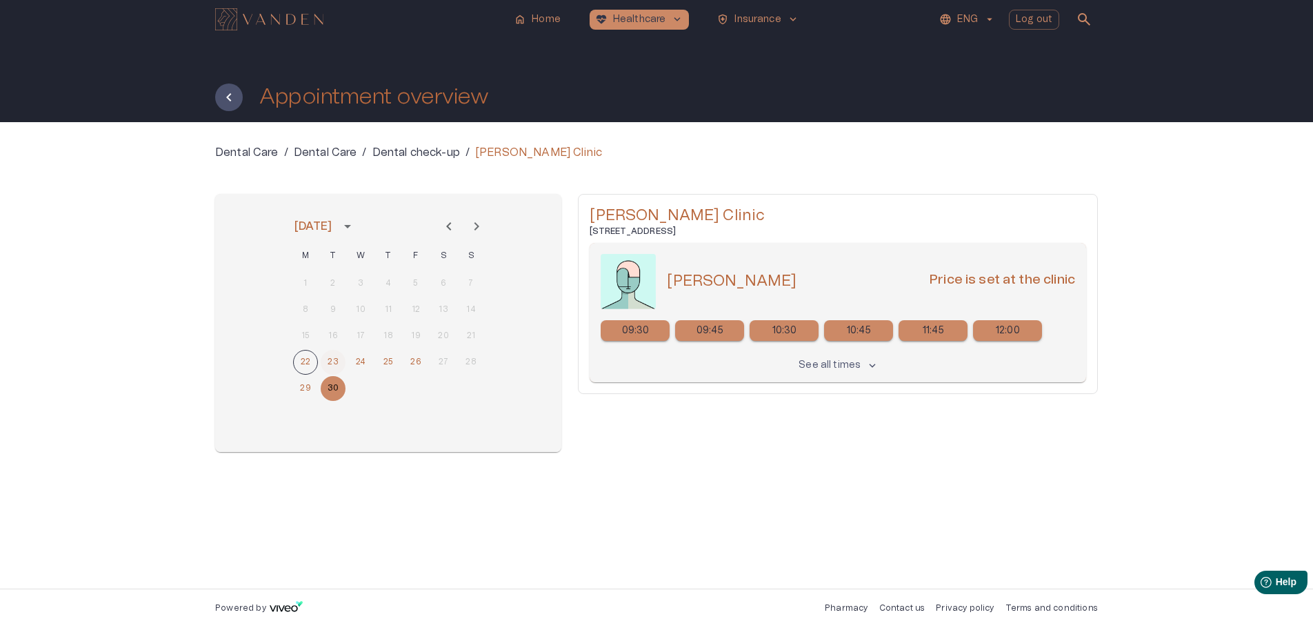
click at [327, 366] on button "23" at bounding box center [333, 362] width 25 height 25
click at [880, 367] on div "Deniss Karasjov Price is set at the clinic 09:30 09:45 10:45 11:00 11:15 11:30 …" at bounding box center [838, 312] width 497 height 139
click at [861, 365] on button "See all times keyboard_arrow_down" at bounding box center [838, 365] width 86 height 20
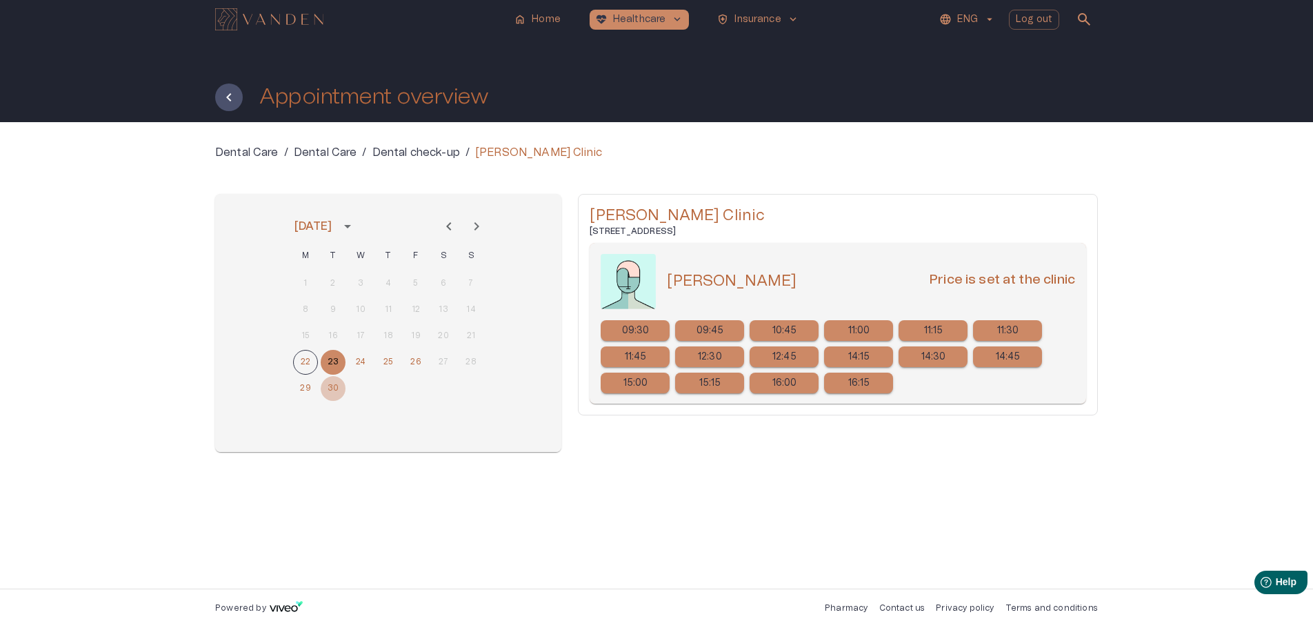
click at [336, 389] on button "30" at bounding box center [333, 388] width 25 height 25
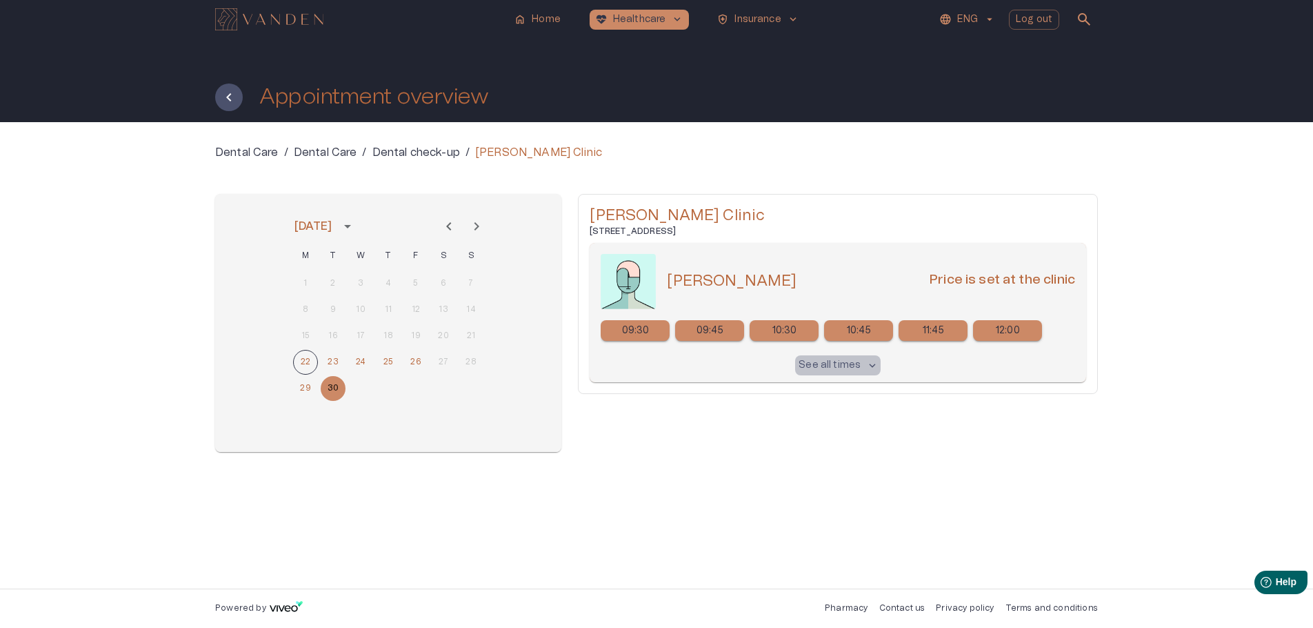
click at [852, 363] on p "See all times" at bounding box center [830, 365] width 62 height 14
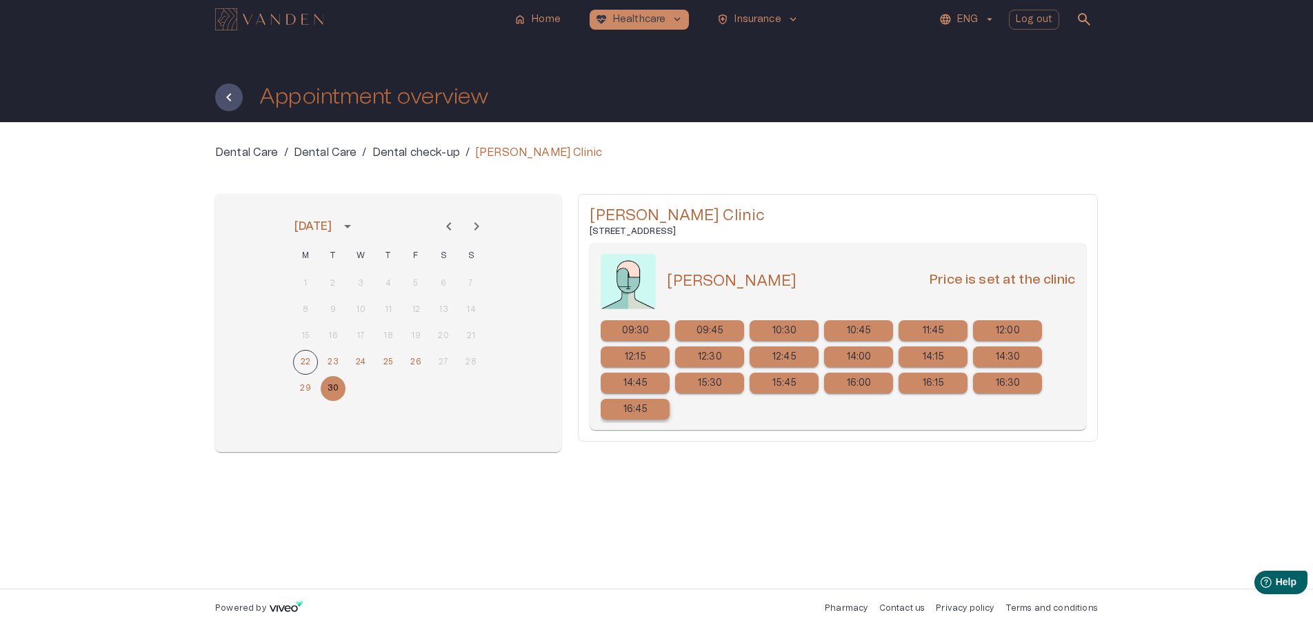
click at [634, 417] on div "16:45" at bounding box center [635, 409] width 69 height 21
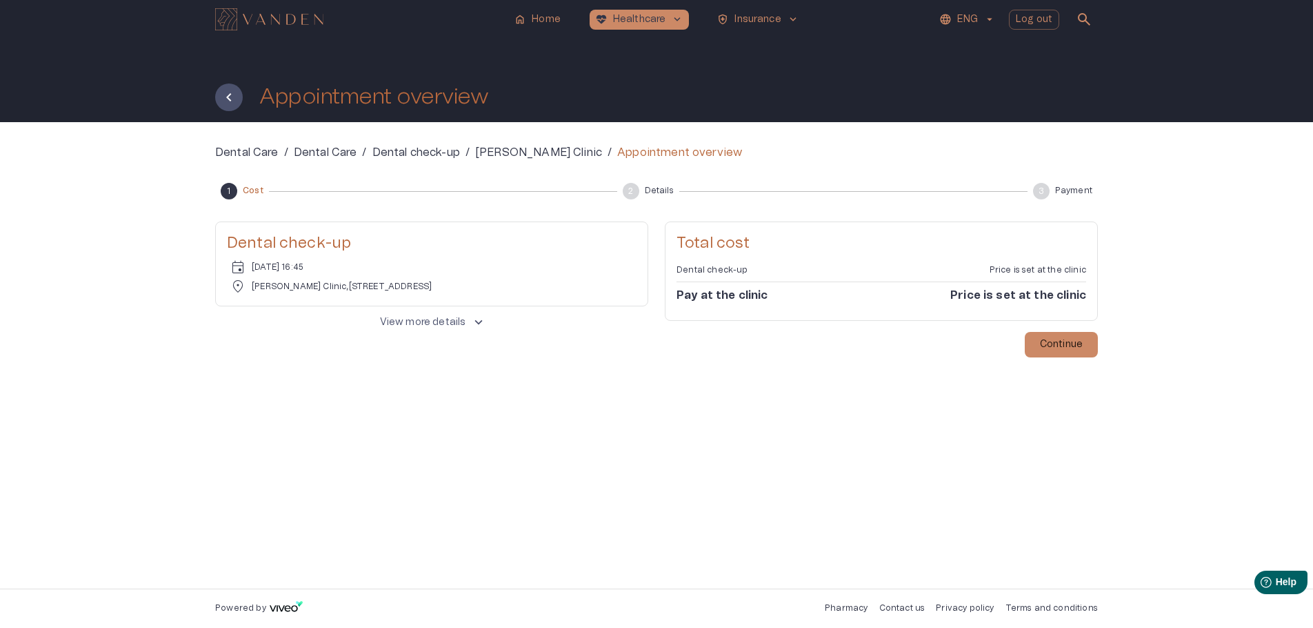
click at [539, 445] on div "Dental Care / Dental Care / Dental check-up / Dr. Dennis Clinic / Appointment o…" at bounding box center [656, 355] width 883 height 422
drag, startPoint x: 565, startPoint y: 155, endPoint x: 479, endPoint y: 154, distance: 86.9
click at [479, 154] on div "Dr. Dennis Clinic /" at bounding box center [543, 152] width 137 height 17
copy p "Dr. Dennis Clinic"
click at [1065, 340] on p "Continue" at bounding box center [1061, 344] width 43 height 14
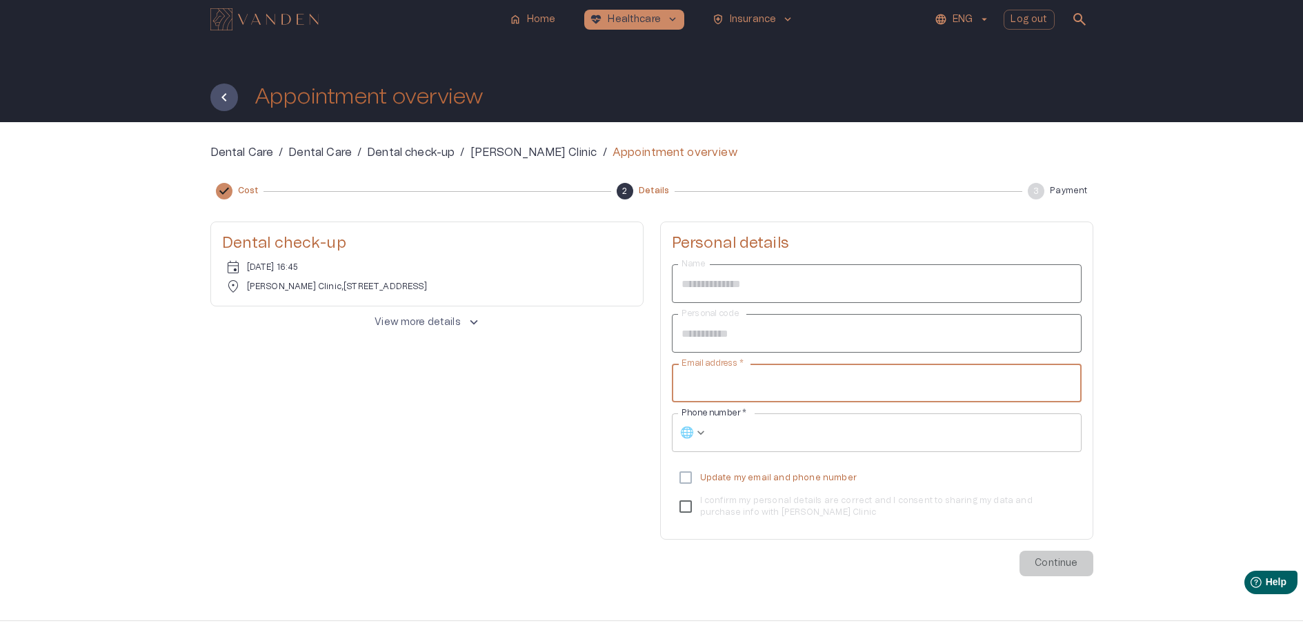
click at [747, 374] on input "Email address   *" at bounding box center [877, 382] width 410 height 39
click at [740, 384] on input "Email address   *" at bounding box center [877, 382] width 410 height 39
type input "*"
type input "**********"
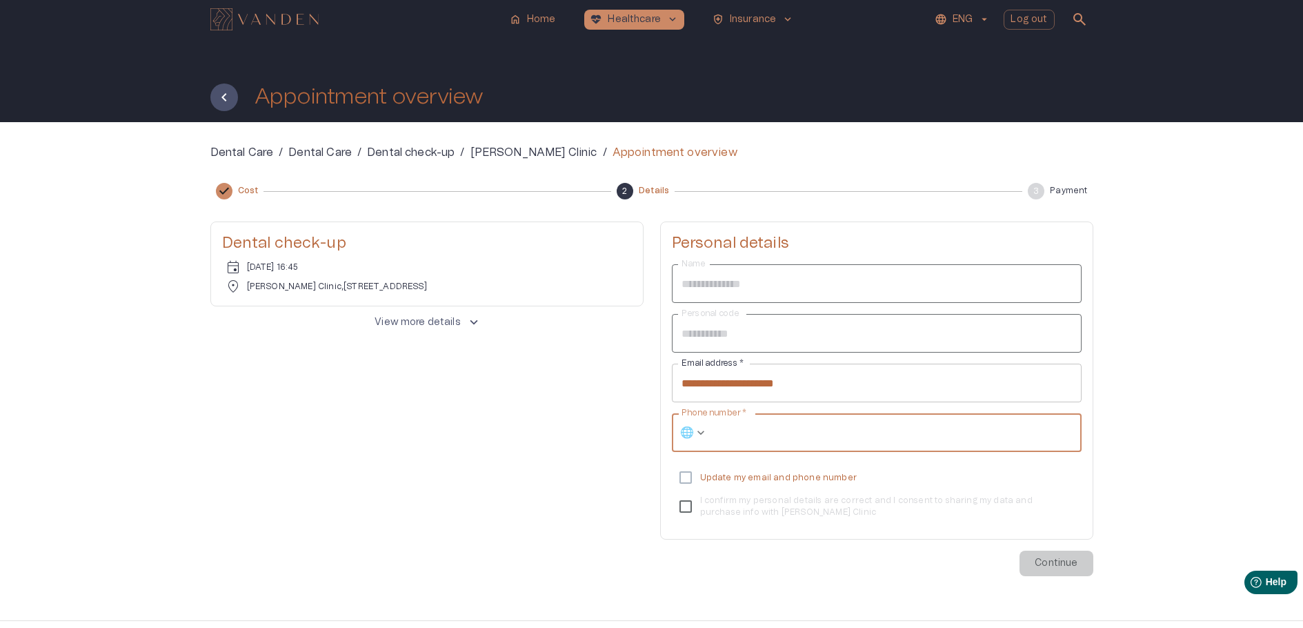
click at [823, 432] on input "Phone number   *" at bounding box center [897, 432] width 368 height 39
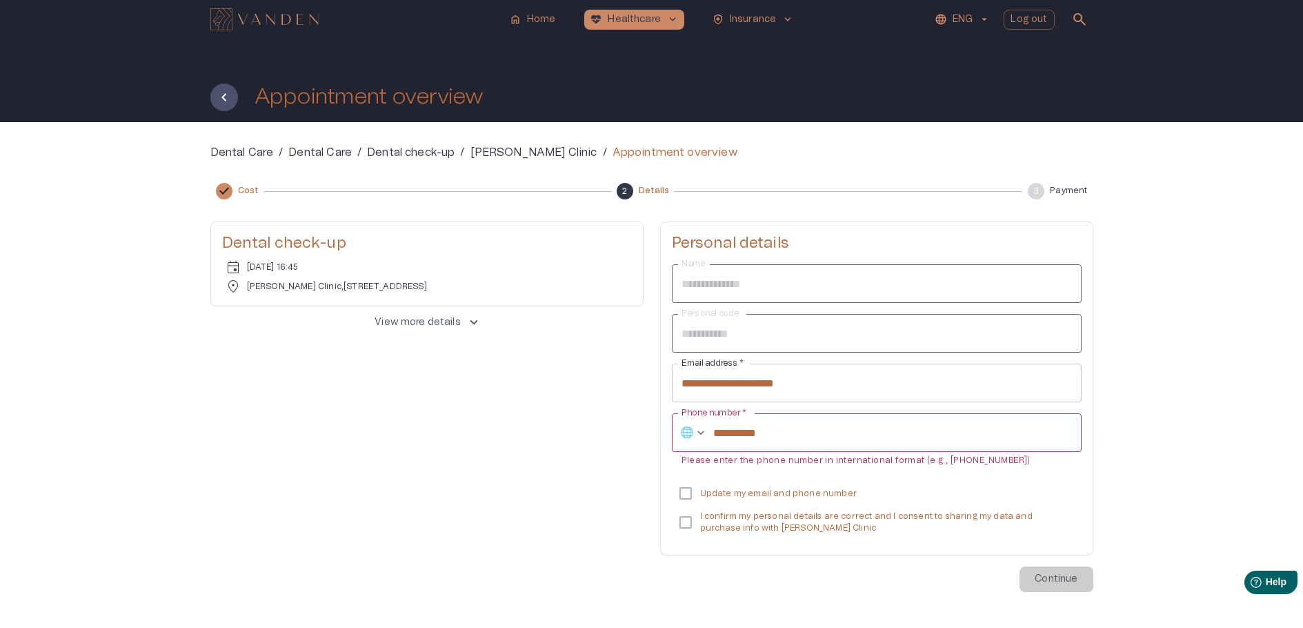
click at [808, 477] on div "**********" at bounding box center [877, 403] width 410 height 279
click at [803, 510] on label "I confirm my personal details are correct and I consent to sharing my data and …" at bounding box center [867, 522] width 406 height 29
click at [794, 496] on p "Update my email and phone number" at bounding box center [778, 494] width 157 height 12
click at [852, 432] on input "**********" at bounding box center [897, 432] width 368 height 39
click at [715, 430] on input "**********" at bounding box center [897, 432] width 368 height 39
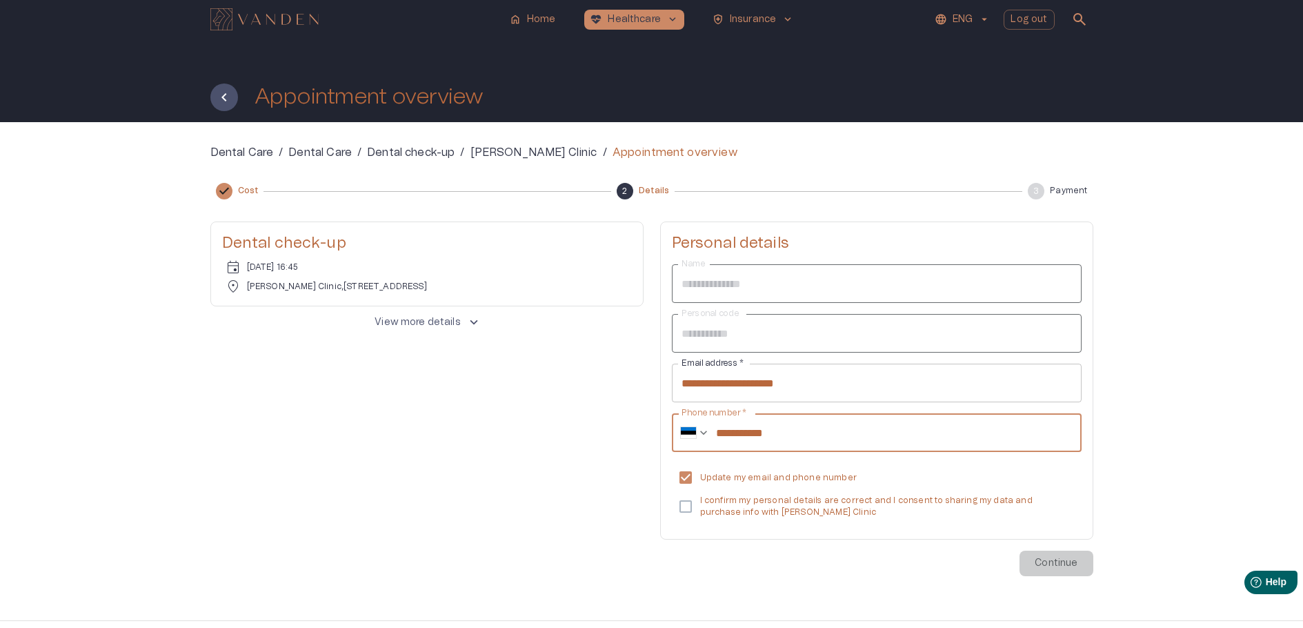
type input "**********"
click at [1051, 560] on div "**********" at bounding box center [876, 398] width 433 height 354
click at [1051, 561] on div "**********" at bounding box center [876, 398] width 433 height 354
click at [1050, 558] on p "Continue" at bounding box center [1055, 563] width 43 height 14
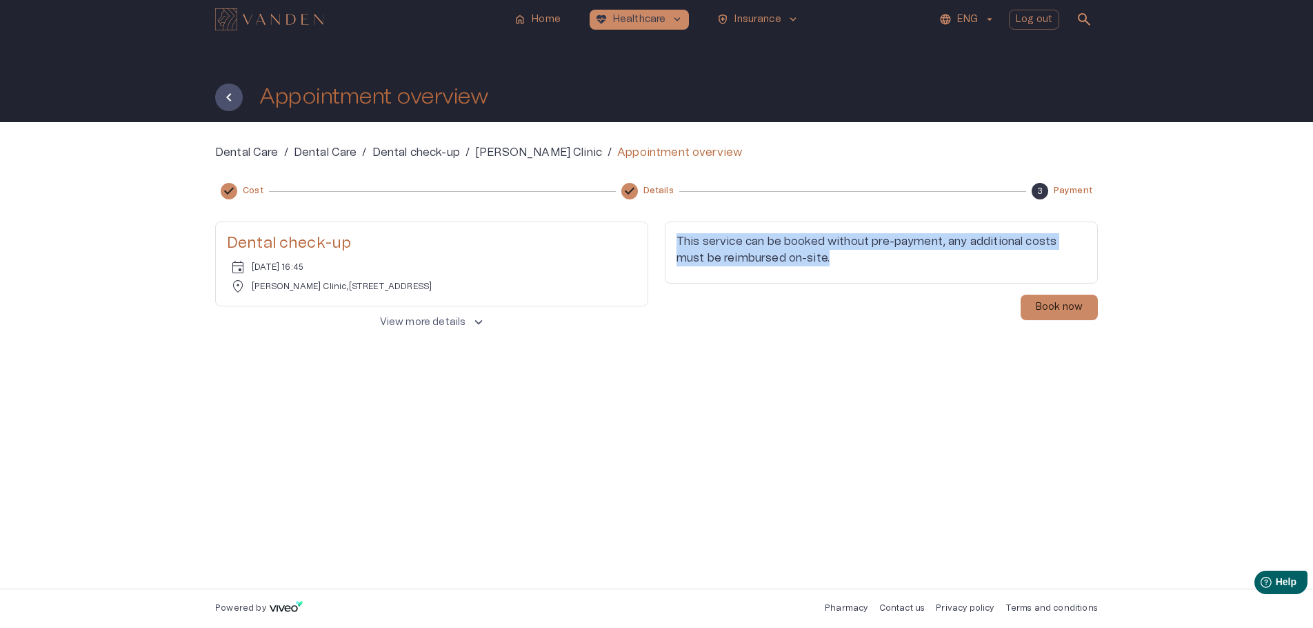
drag, startPoint x: 907, startPoint y: 261, endPoint x: 674, endPoint y: 242, distance: 233.2
click at [674, 242] on div "This service can be booked without pre-payment, any additional costs must be re…" at bounding box center [881, 252] width 433 height 62
copy p "This service can be booked without pre-payment, any additional costs must be re…"
click at [1065, 301] on p "Book now" at bounding box center [1059, 307] width 47 height 14
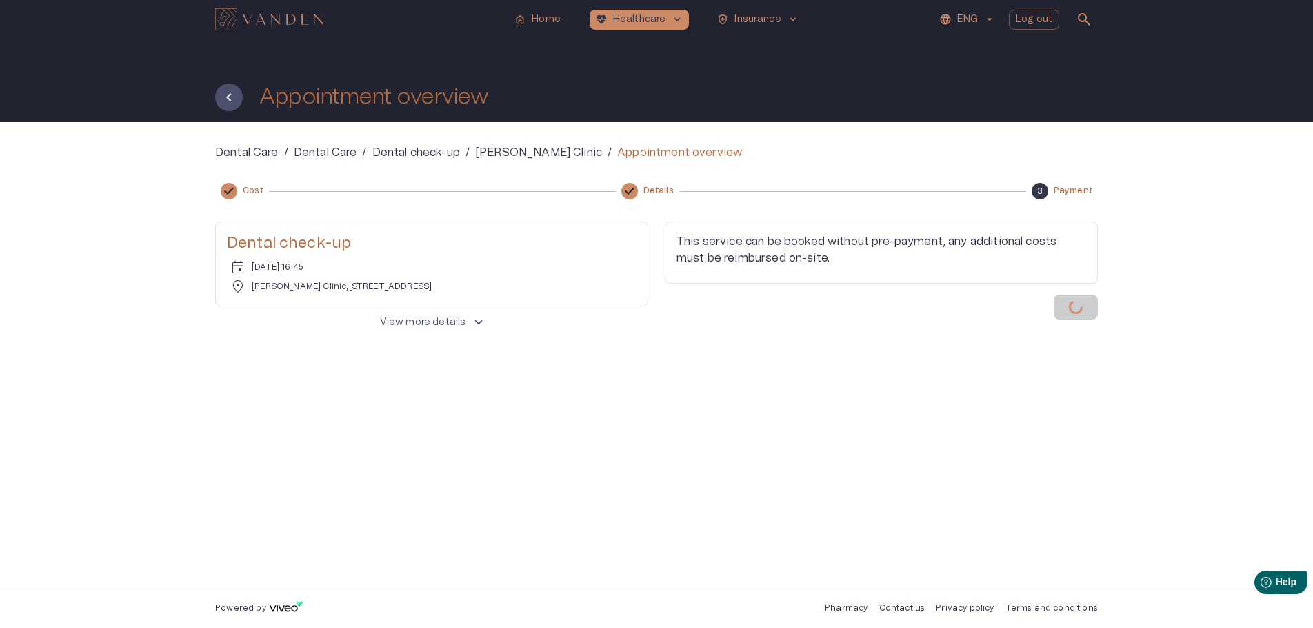
click at [912, 379] on div "Dental Care / Dental Care / Dental check-up / Dr. Dennis Clinic / Appointment o…" at bounding box center [656, 355] width 883 height 422
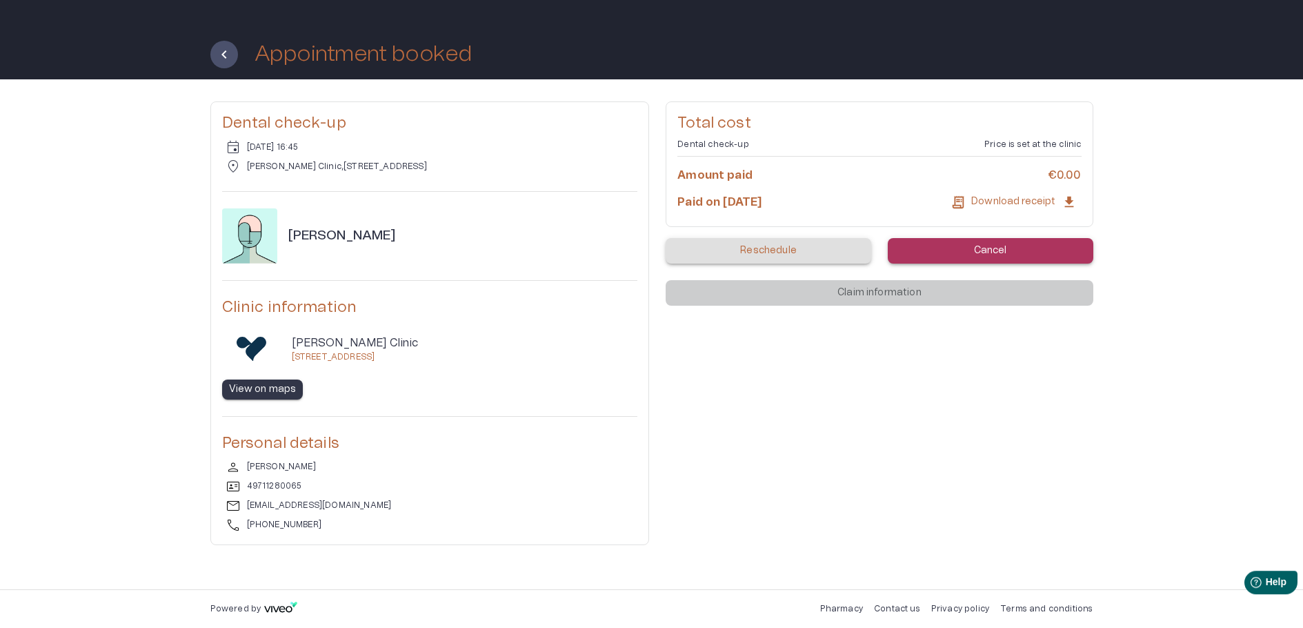
scroll to position [43, 0]
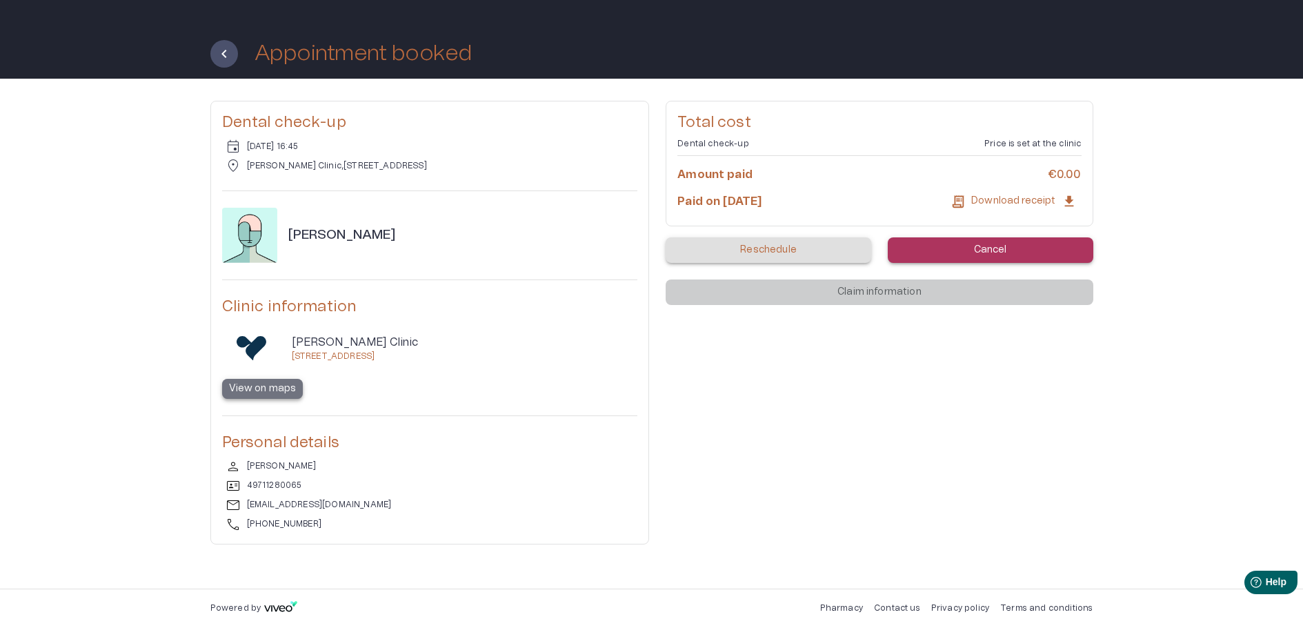
click at [263, 395] on p "View on maps" at bounding box center [263, 388] width 68 height 14
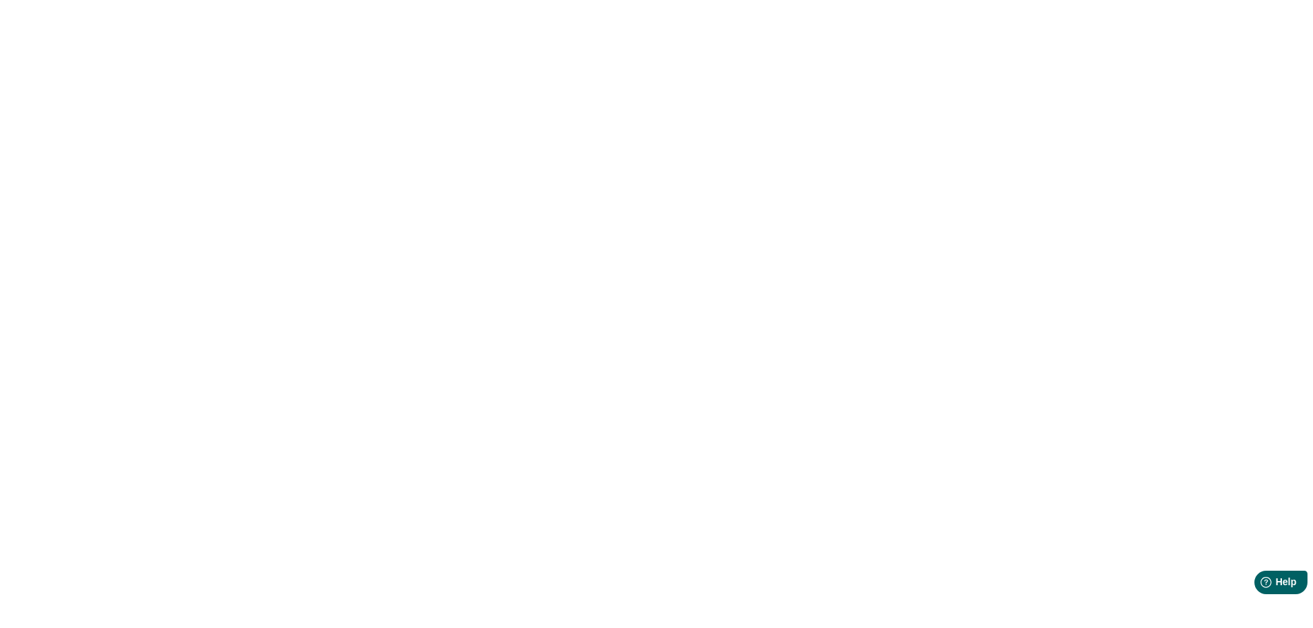
click at [730, 306] on div at bounding box center [656, 314] width 1313 height 628
